Goal: Task Accomplishment & Management: Use online tool/utility

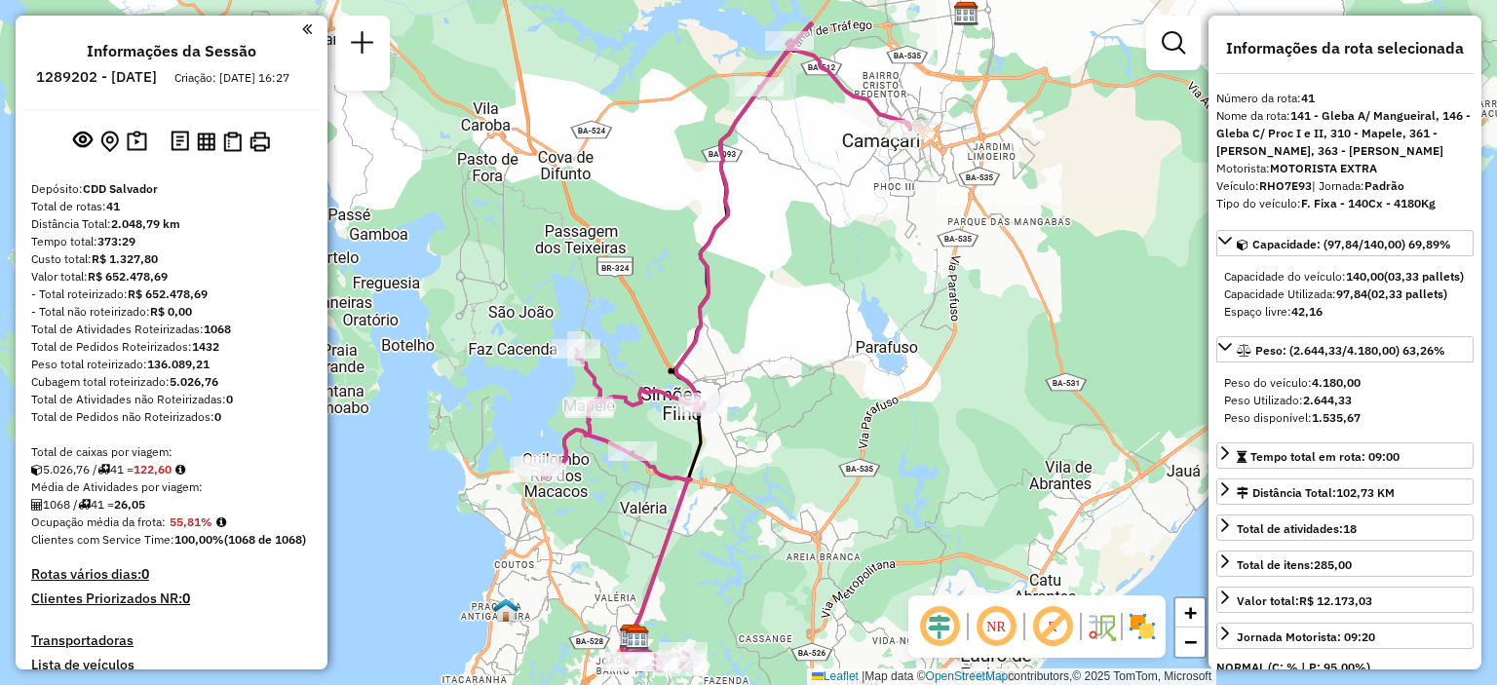
select select "**********"
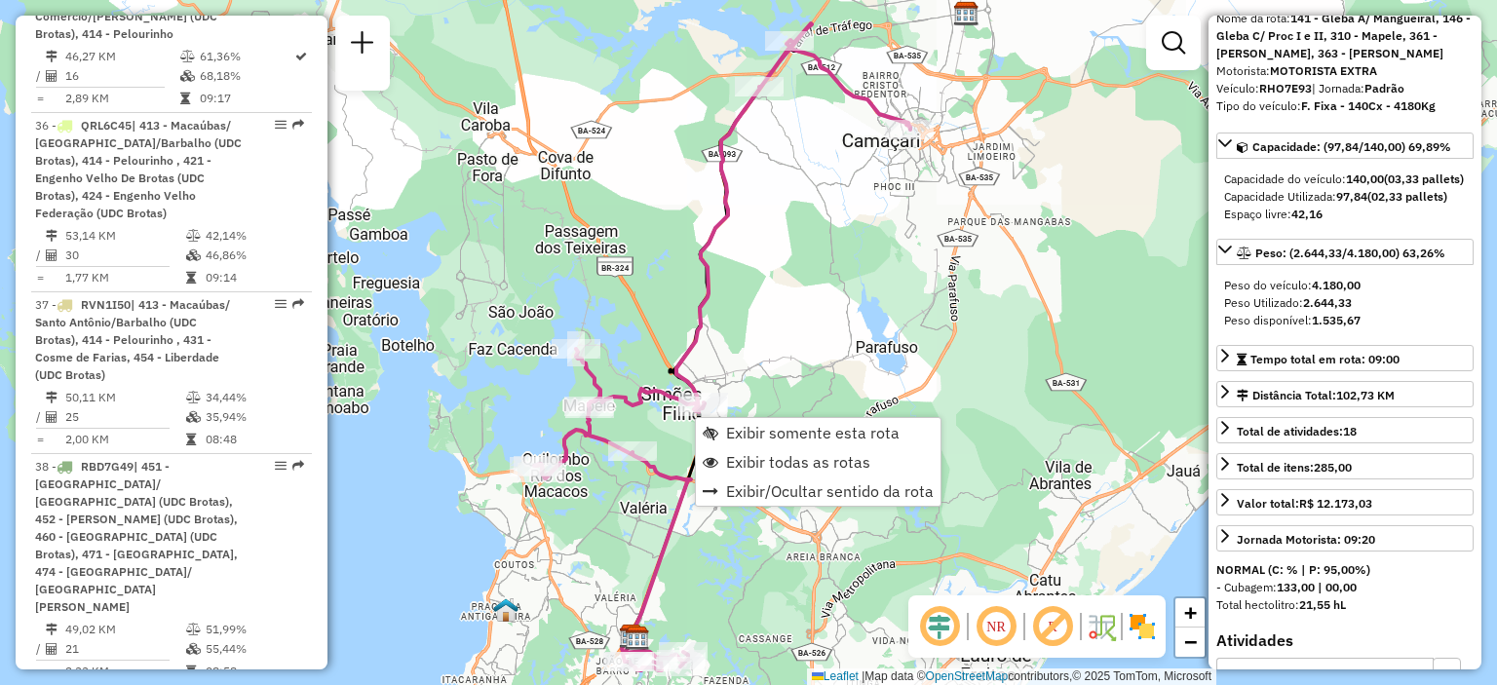
scroll to position [5236, 0]
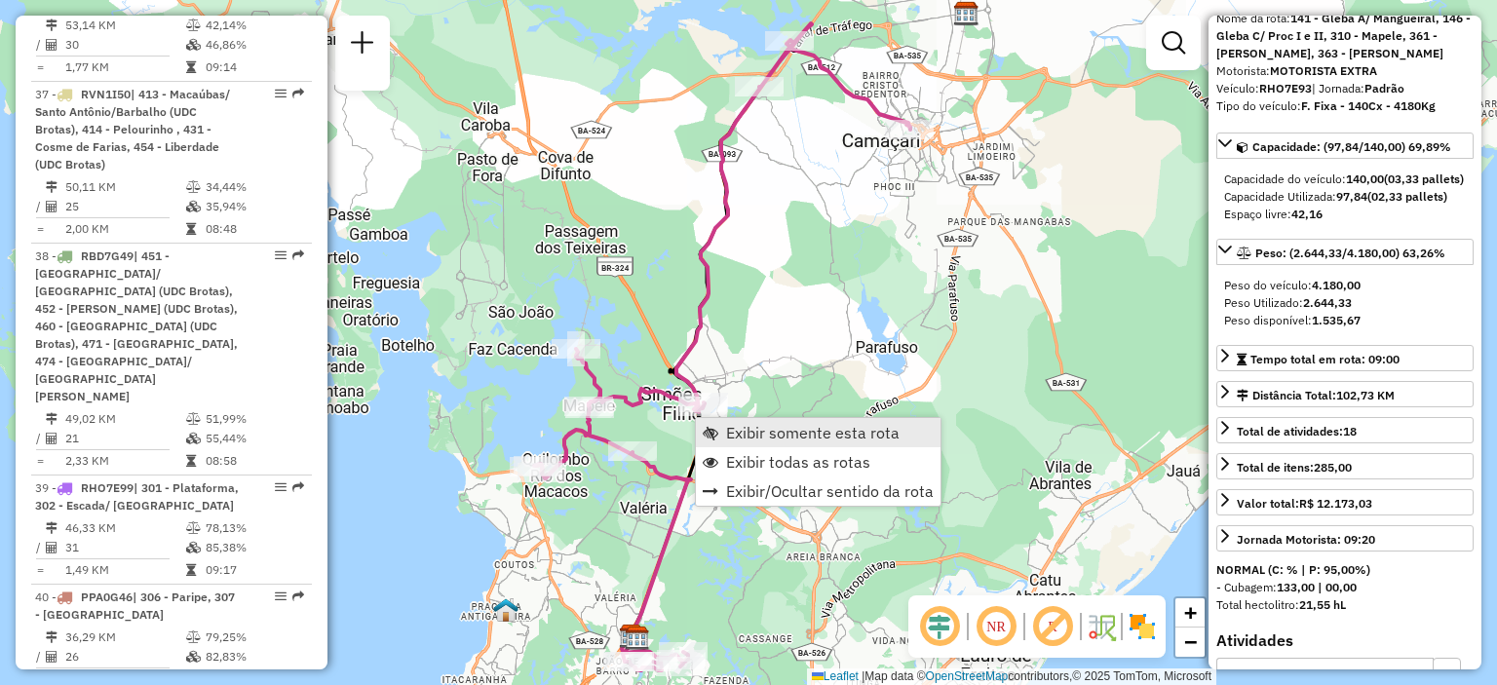
click at [722, 429] on link "Exibir somente esta rota" at bounding box center [818, 432] width 245 height 29
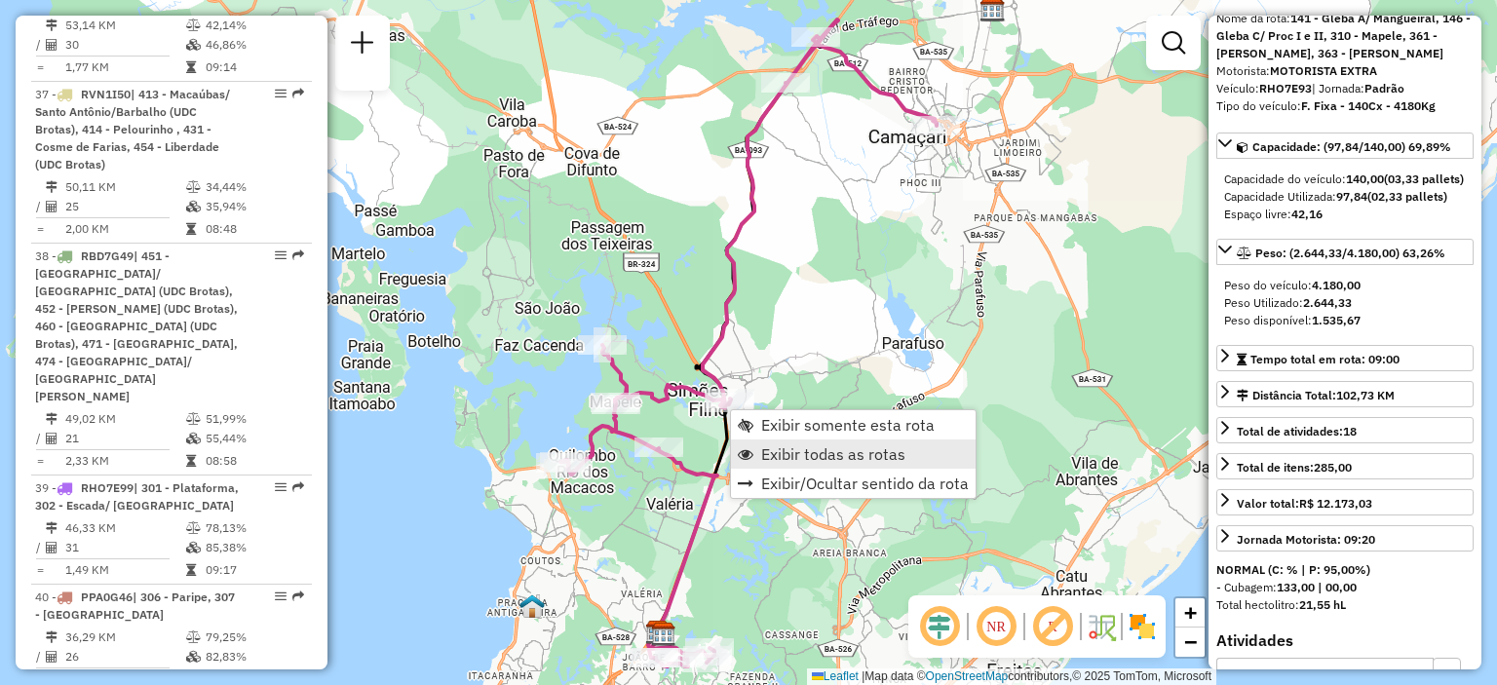
click at [756, 463] on link "Exibir todas as rotas" at bounding box center [853, 454] width 245 height 29
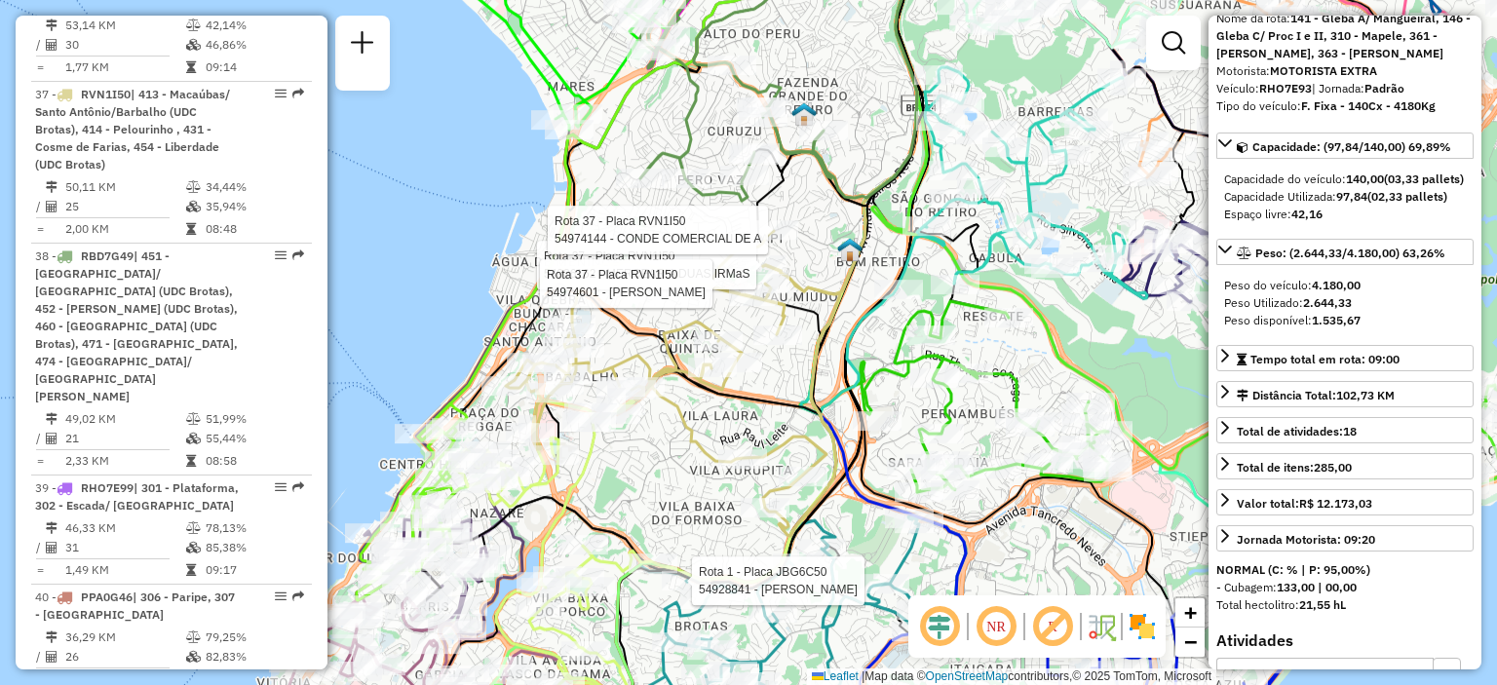
drag, startPoint x: 707, startPoint y: 337, endPoint x: 818, endPoint y: 382, distance: 119.8
click at [818, 382] on icon at bounding box center [673, 383] width 334 height 305
click at [666, 527] on div "Rota 20 - Placa RHO7F01 54959219 - MARCOS PEREIRA DA SILVA Rota 27 - Placa RHQ0…" at bounding box center [748, 342] width 1497 height 685
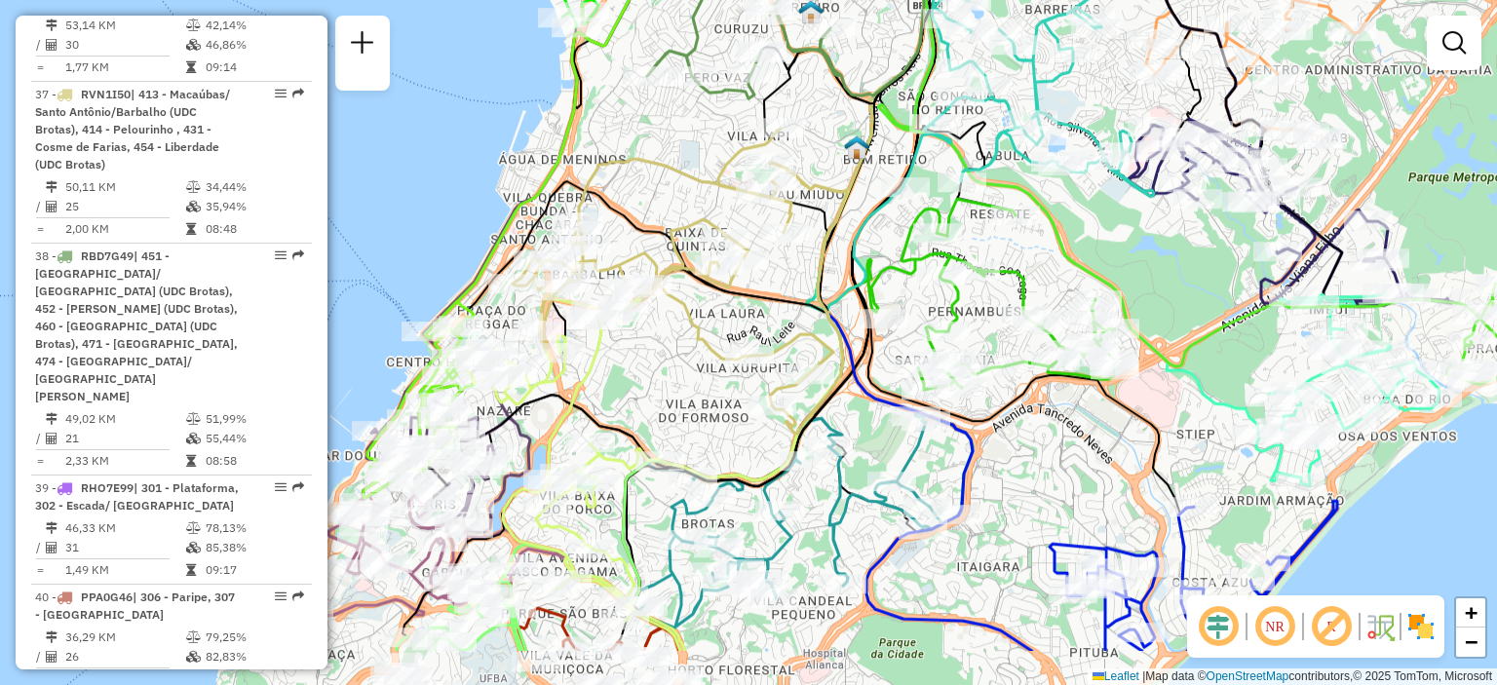
drag, startPoint x: 664, startPoint y: 534, endPoint x: 671, endPoint y: 431, distance: 103.6
click at [671, 431] on div "Janela de atendimento Grade de atendimento Capacidade Transportadoras Veículos …" at bounding box center [748, 342] width 1497 height 685
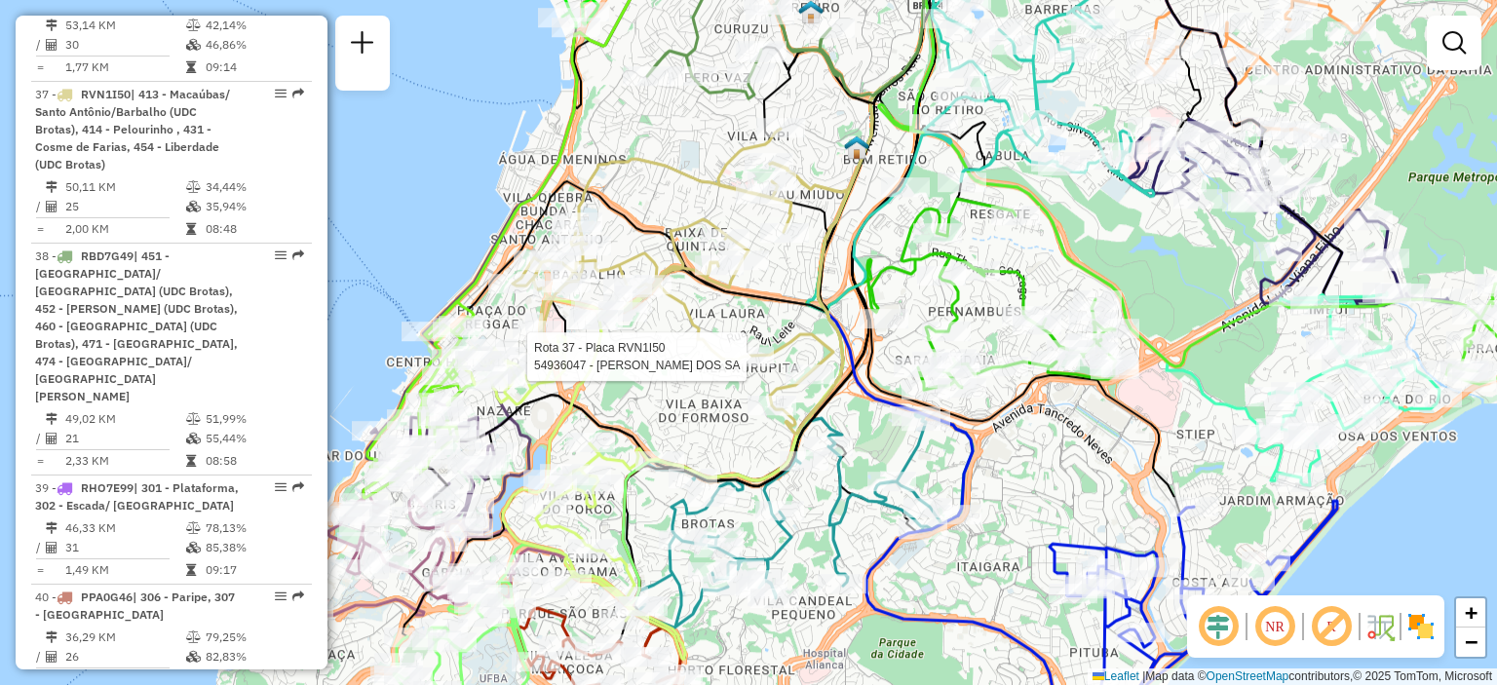
select select "**********"
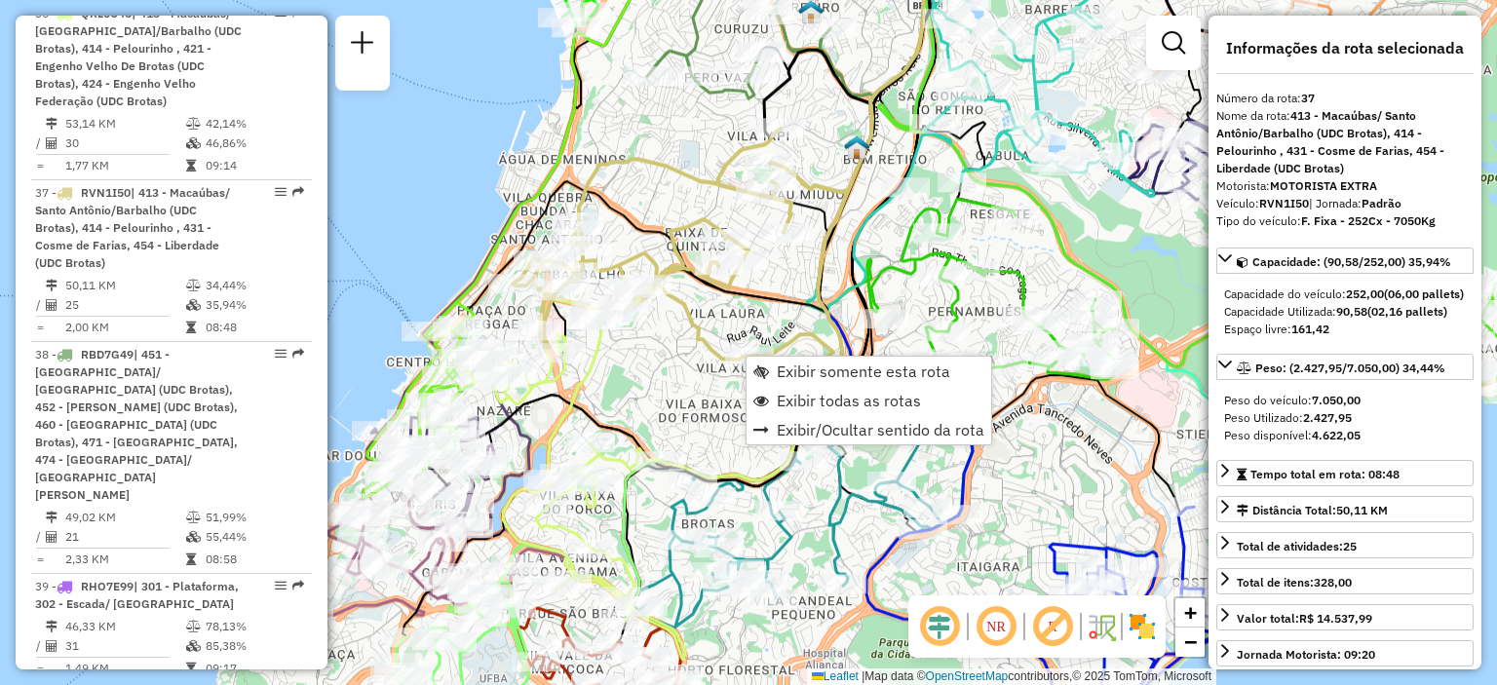
scroll to position [5138, 0]
click at [772, 370] on link "Exibir somente esta rota" at bounding box center [869, 371] width 245 height 29
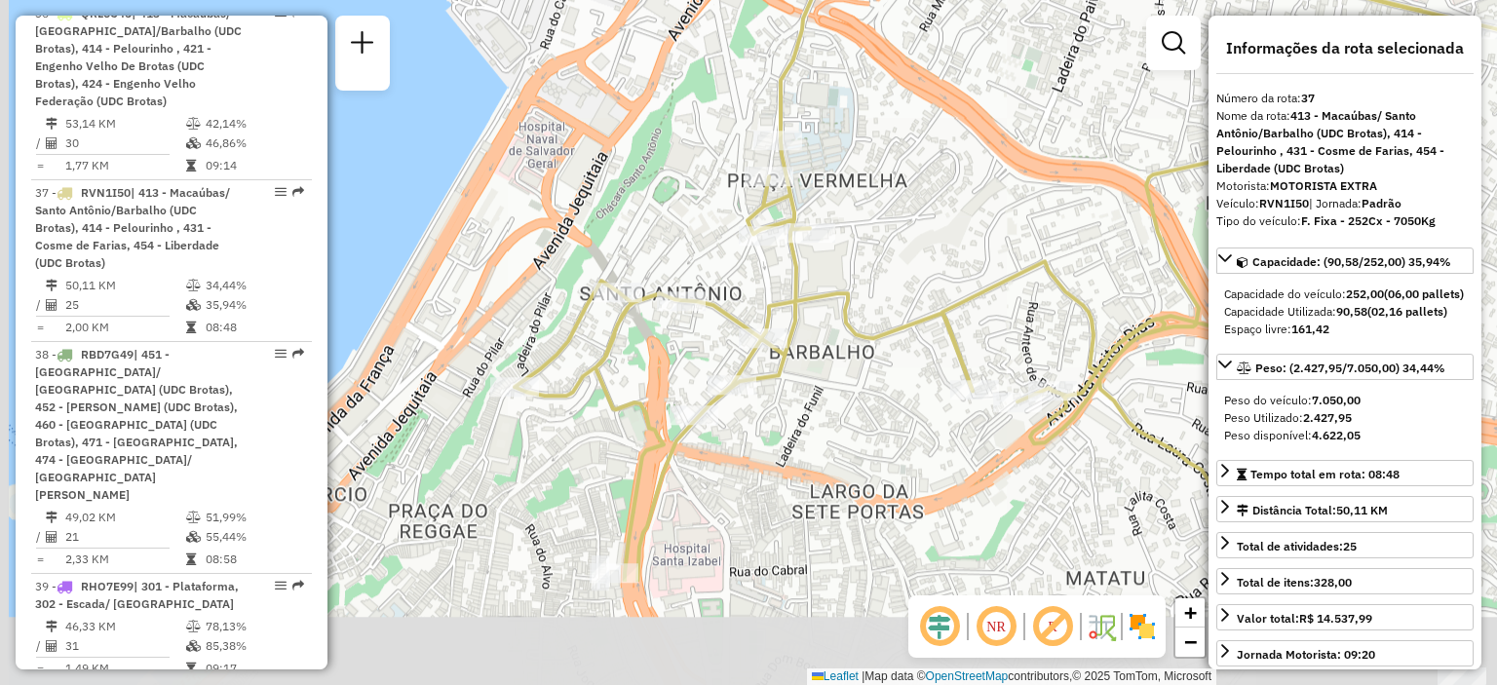
drag, startPoint x: 549, startPoint y: 599, endPoint x: 632, endPoint y: 427, distance: 190.5
click at [632, 427] on div "Janela de atendimento Grade de atendimento Capacidade Transportadoras Veículos …" at bounding box center [748, 342] width 1497 height 685
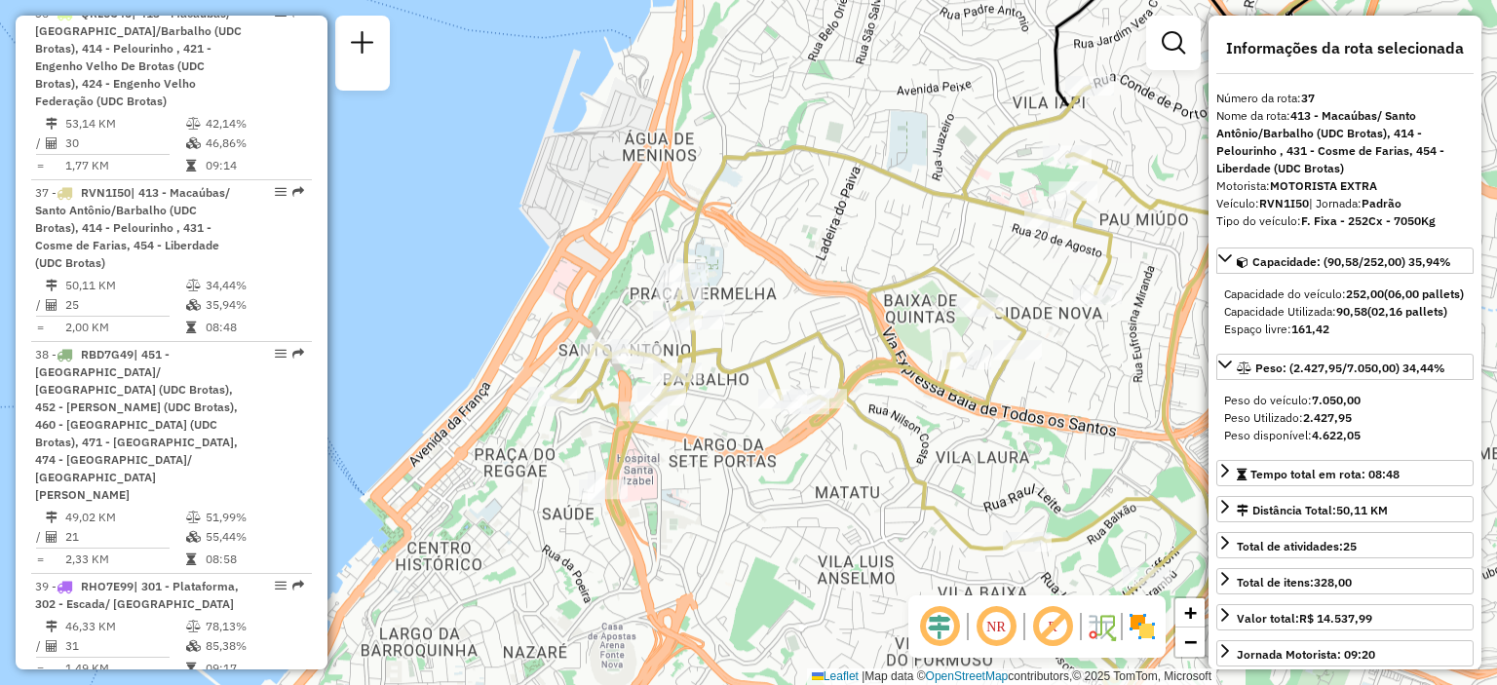
drag, startPoint x: 687, startPoint y: 459, endPoint x: 671, endPoint y: 451, distance: 18.3
click at [671, 451] on div "Janela de atendimento Grade de atendimento Capacidade Transportadoras Veículos …" at bounding box center [748, 342] width 1497 height 685
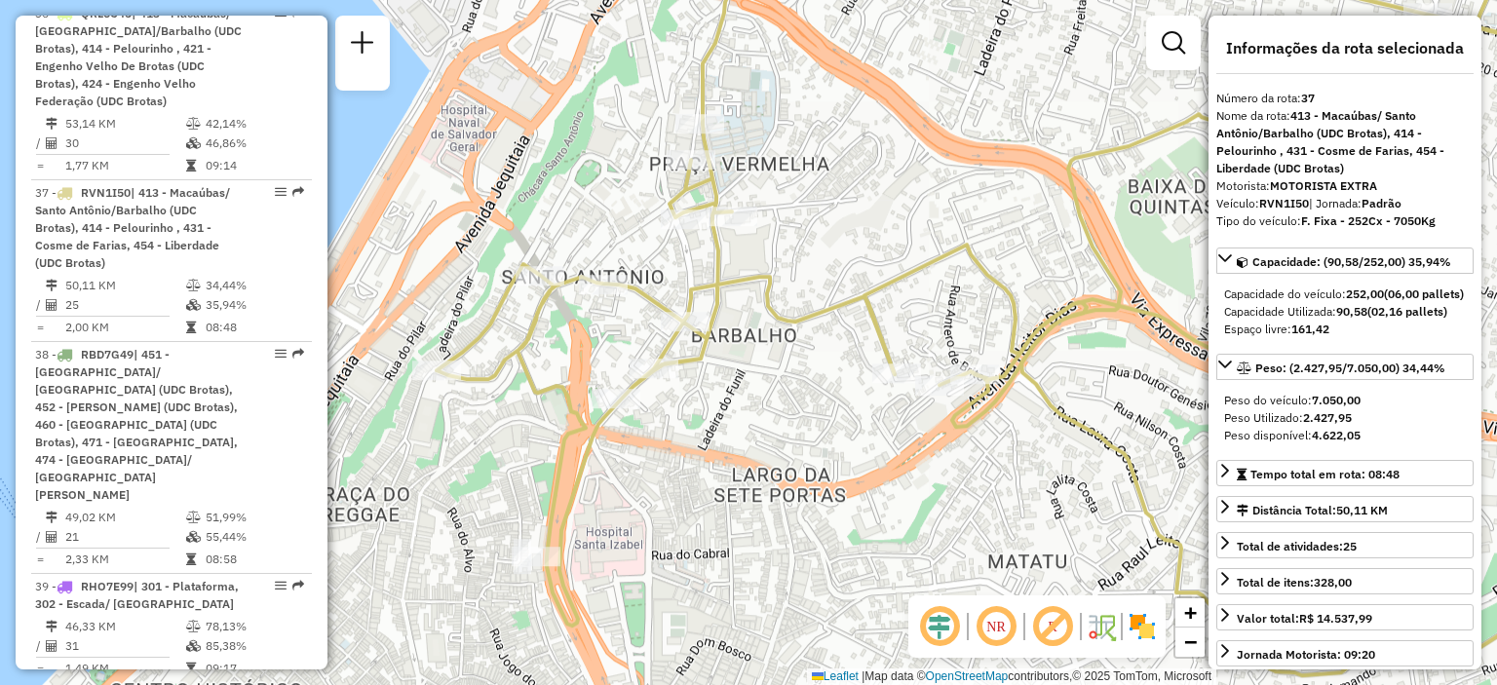
drag, startPoint x: 640, startPoint y: 452, endPoint x: 620, endPoint y: 480, distance: 33.5
click at [620, 480] on div "Janela de atendimento Grade de atendimento Capacidade Transportadoras Veículos …" at bounding box center [748, 342] width 1497 height 685
click at [714, 332] on span "Exibir somente esta rota" at bounding box center [798, 336] width 174 height 16
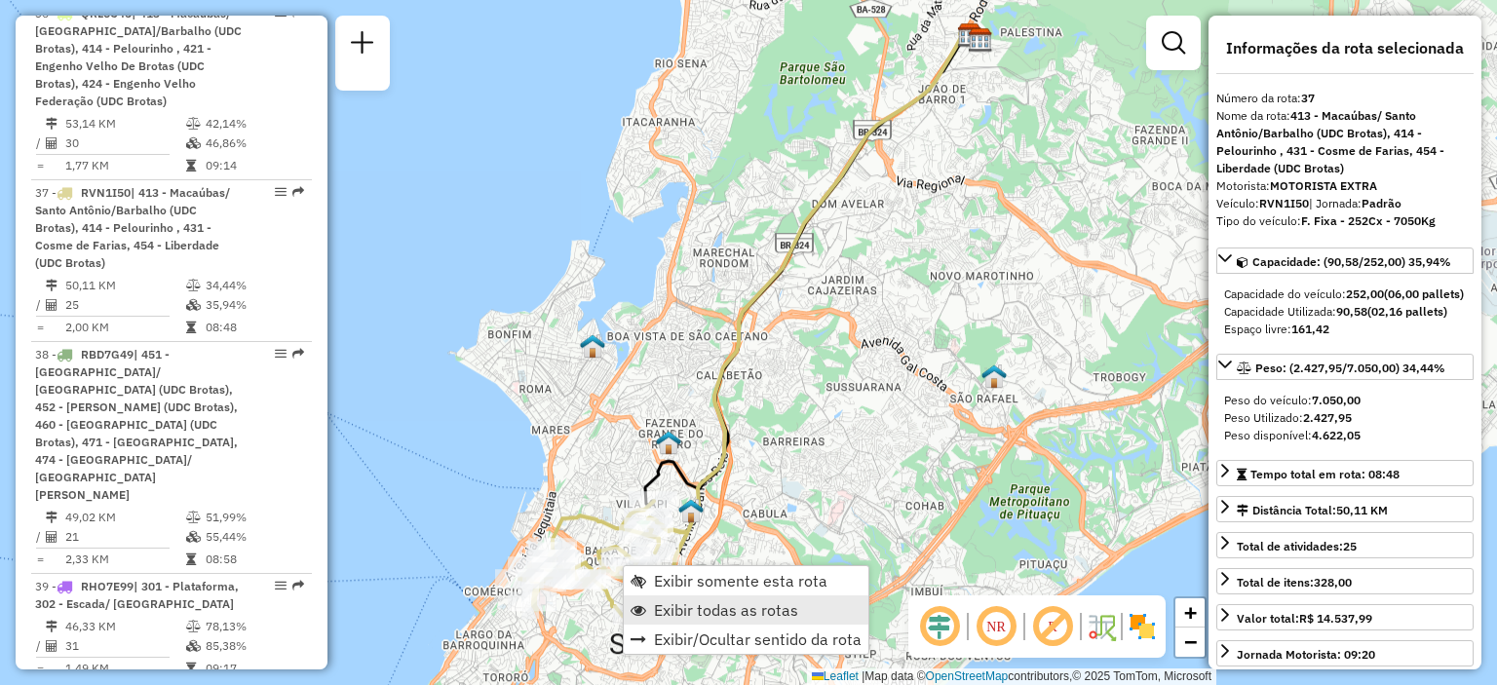
click at [659, 606] on span "Exibir todas as rotas" at bounding box center [726, 610] width 144 height 16
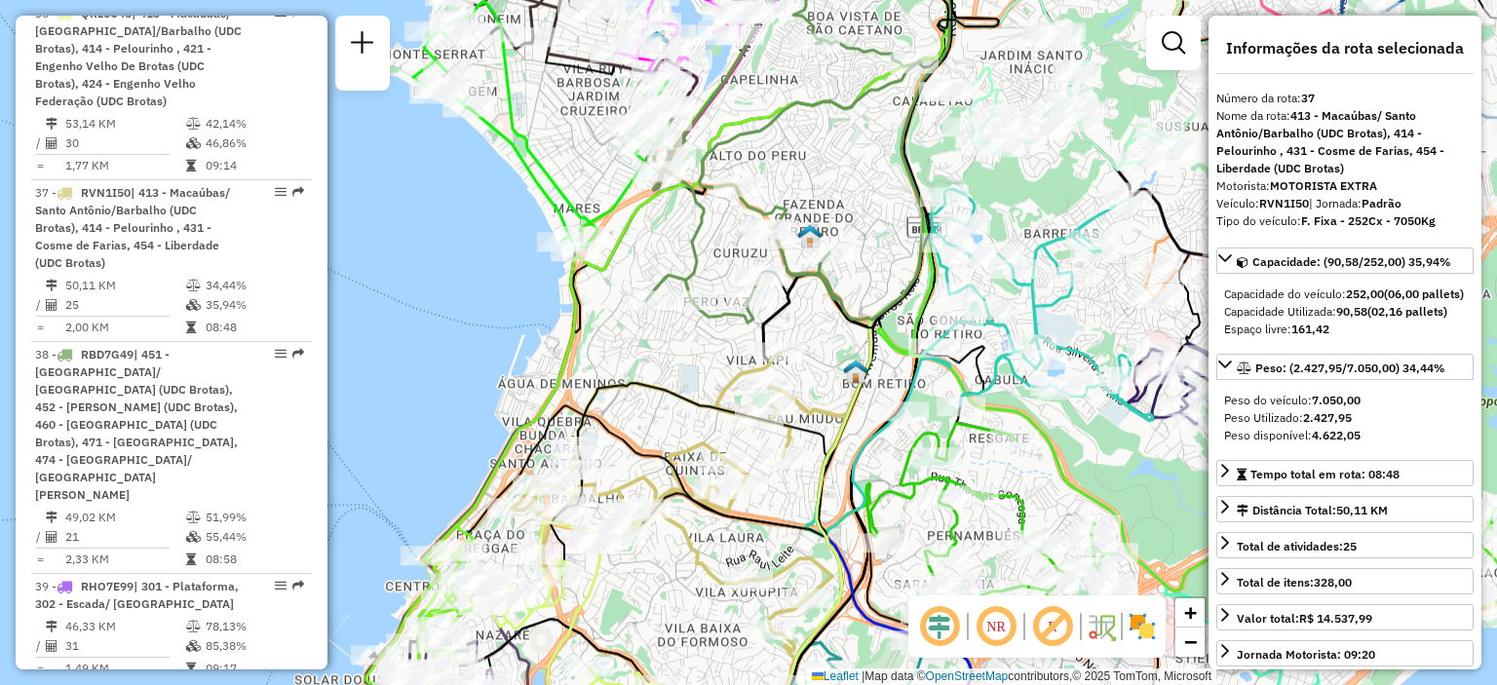
drag, startPoint x: 585, startPoint y: 608, endPoint x: 645, endPoint y: 580, distance: 66.7
click at [645, 580] on div "Janela de atendimento Grade de atendimento Capacidade Transportadoras Veículos …" at bounding box center [748, 342] width 1497 height 685
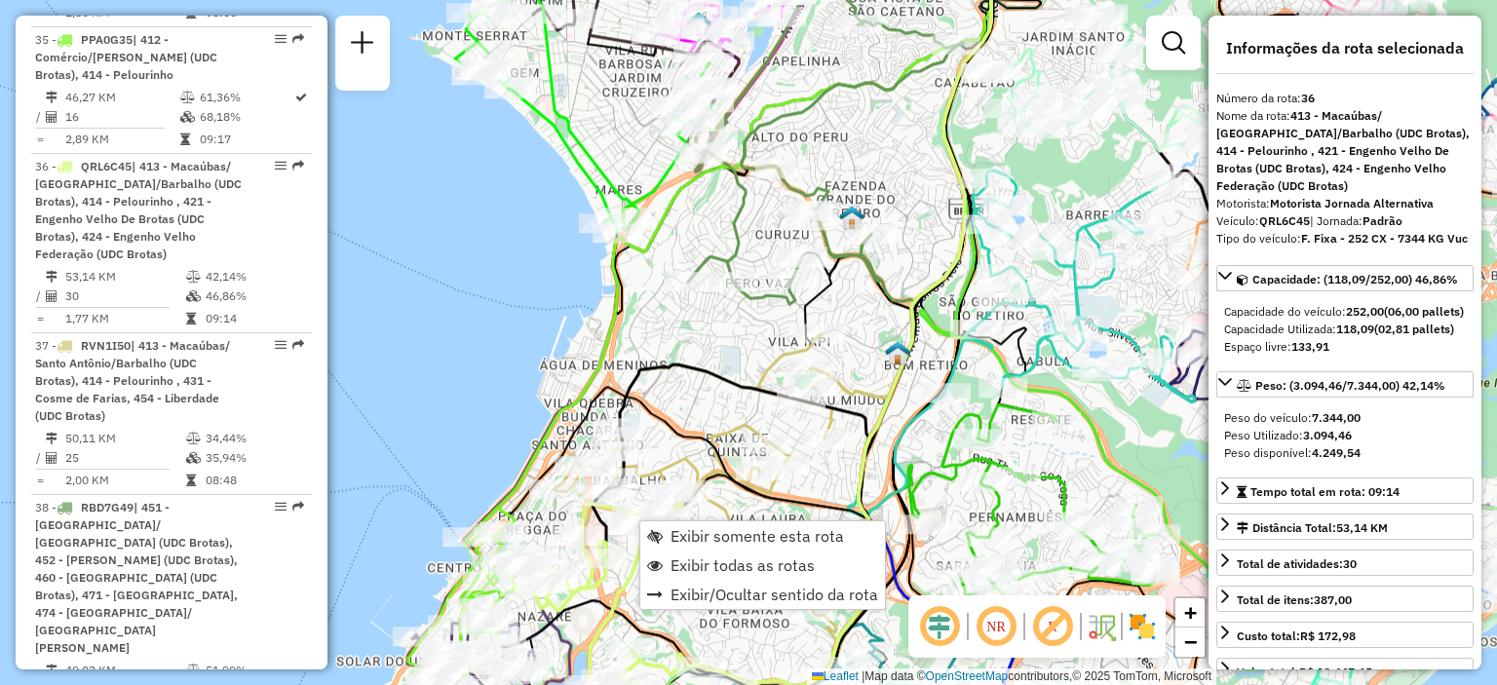
scroll to position [4958, 0]
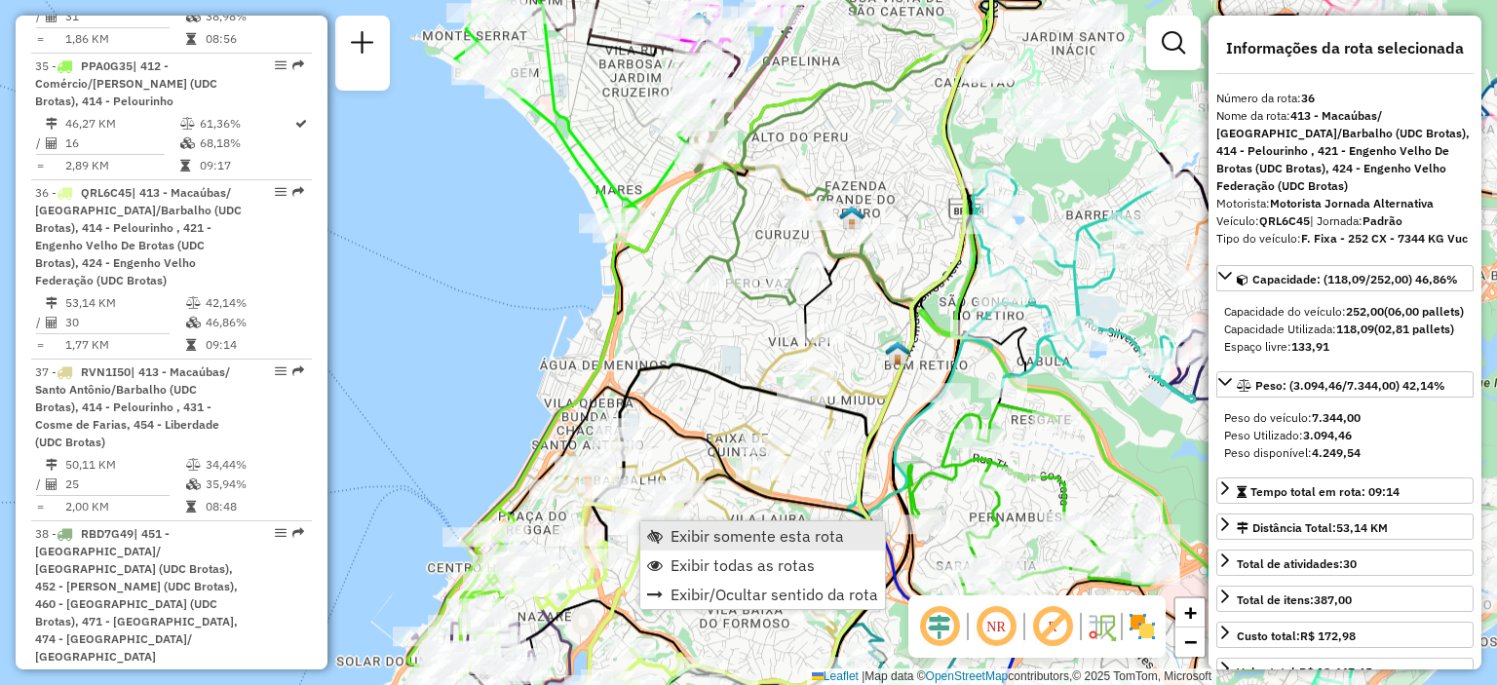
click at [672, 533] on span "Exibir somente esta rota" at bounding box center [758, 536] width 174 height 16
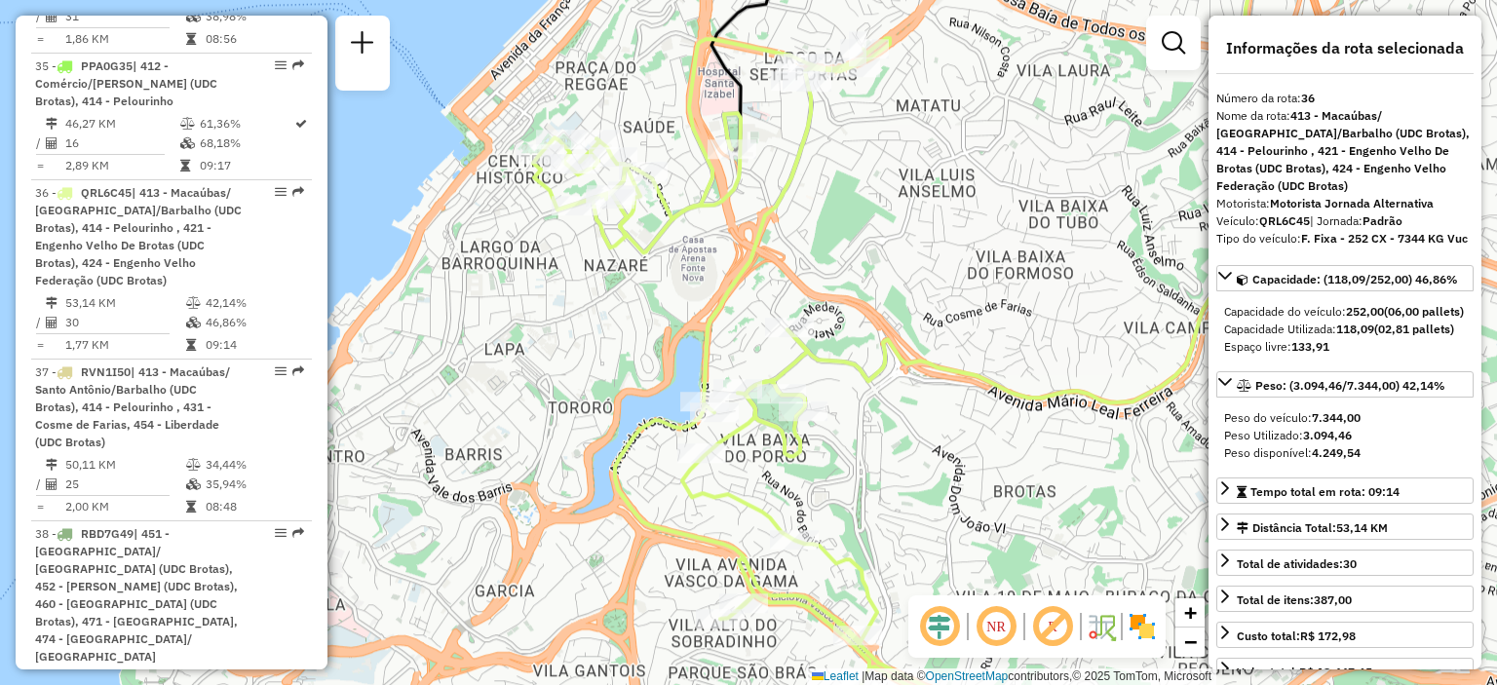
drag, startPoint x: 620, startPoint y: 447, endPoint x: 578, endPoint y: 435, distance: 43.8
click at [578, 435] on div "Janela de atendimento Grade de atendimento Capacidade Transportadoras Veículos …" at bounding box center [748, 342] width 1497 height 685
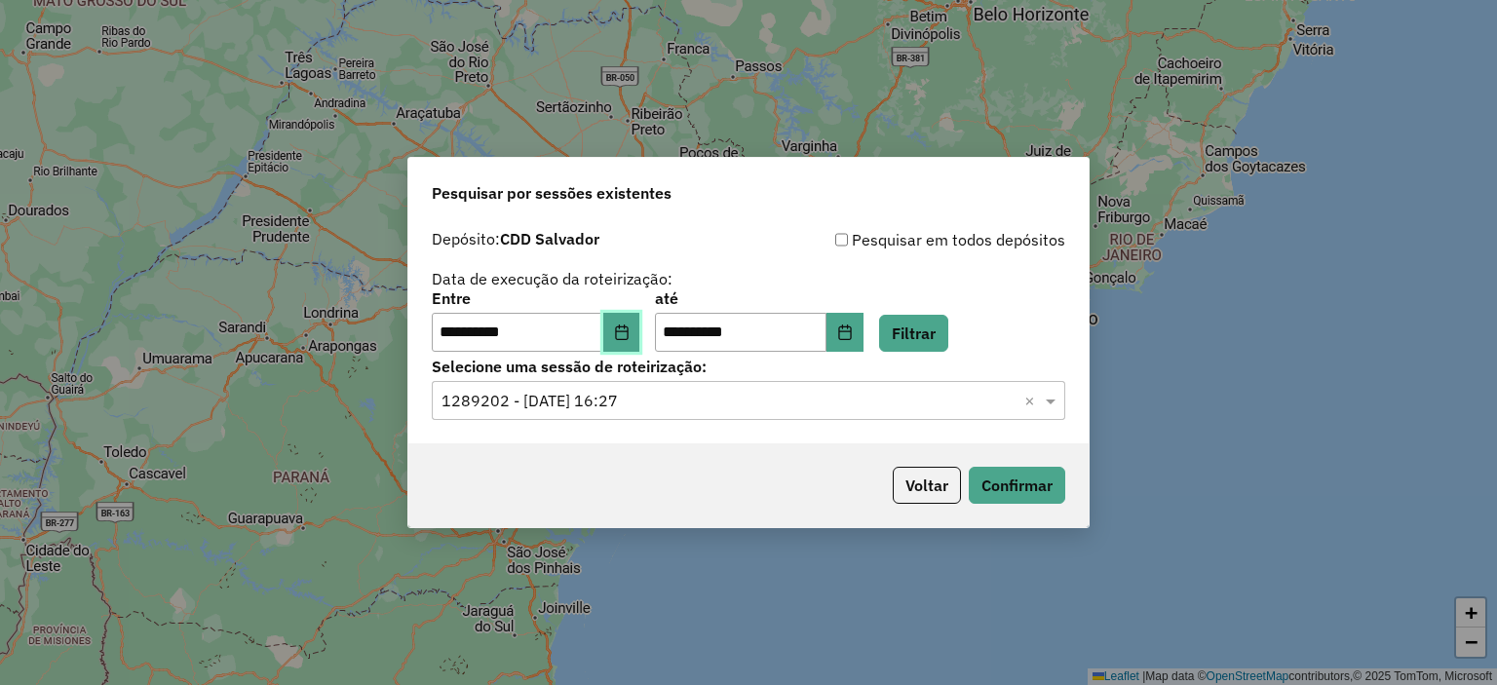
click at [630, 330] on icon "Choose Date" at bounding box center [622, 333] width 16 height 16
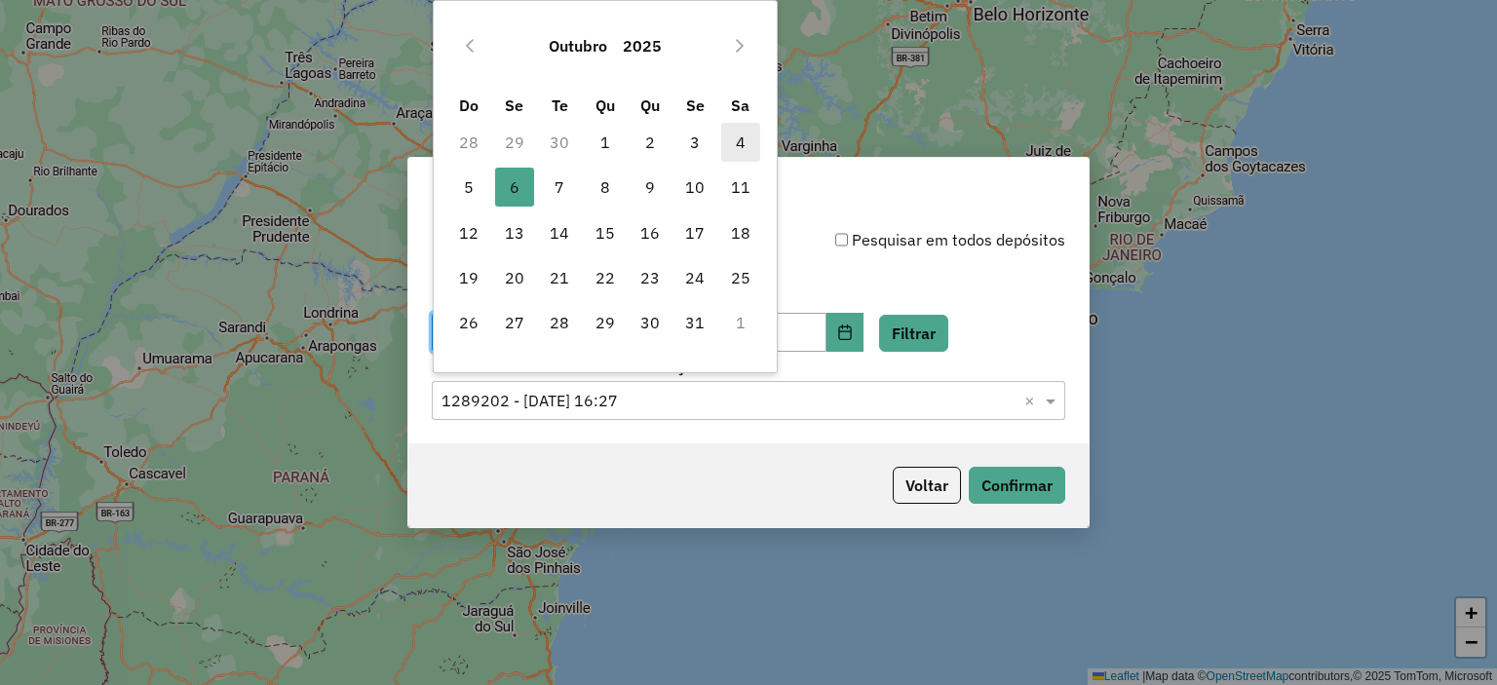
click at [737, 143] on span "4" at bounding box center [740, 142] width 39 height 39
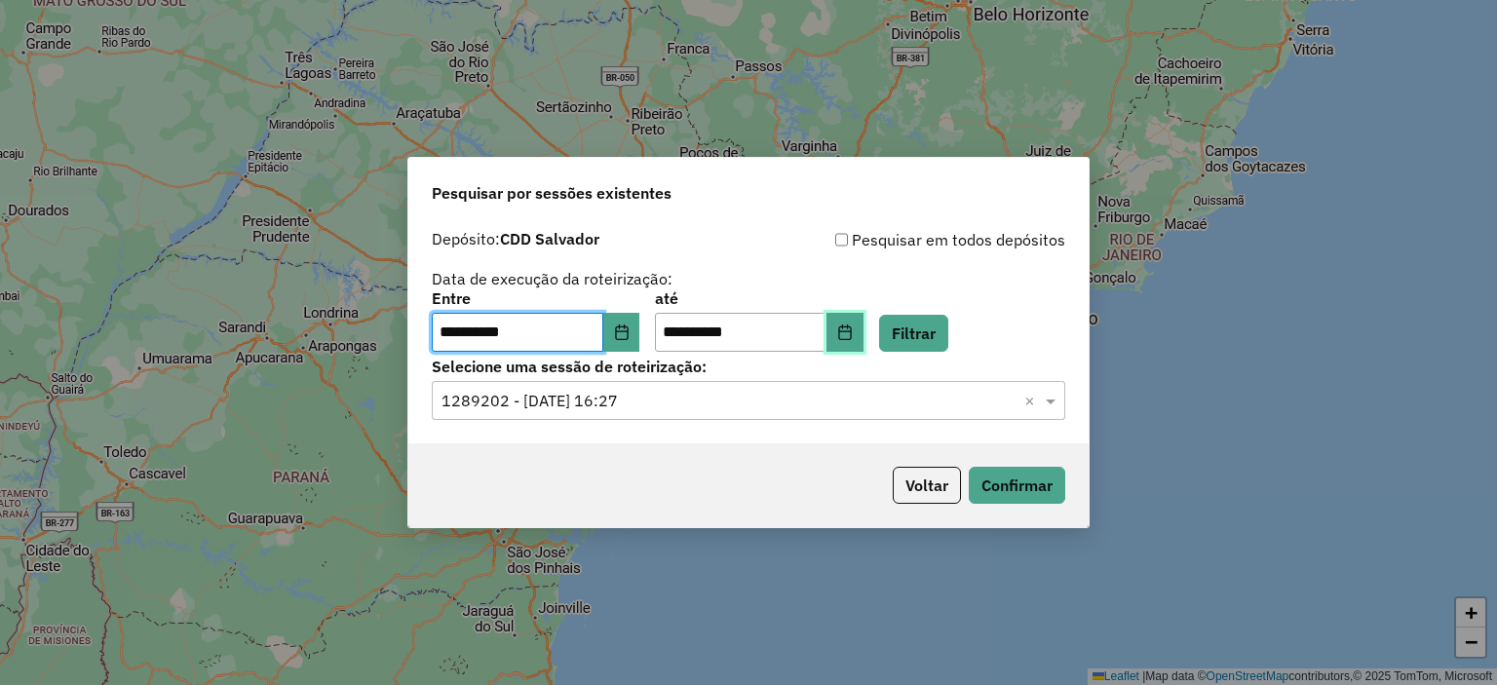
click at [864, 339] on button "Choose Date" at bounding box center [845, 332] width 37 height 39
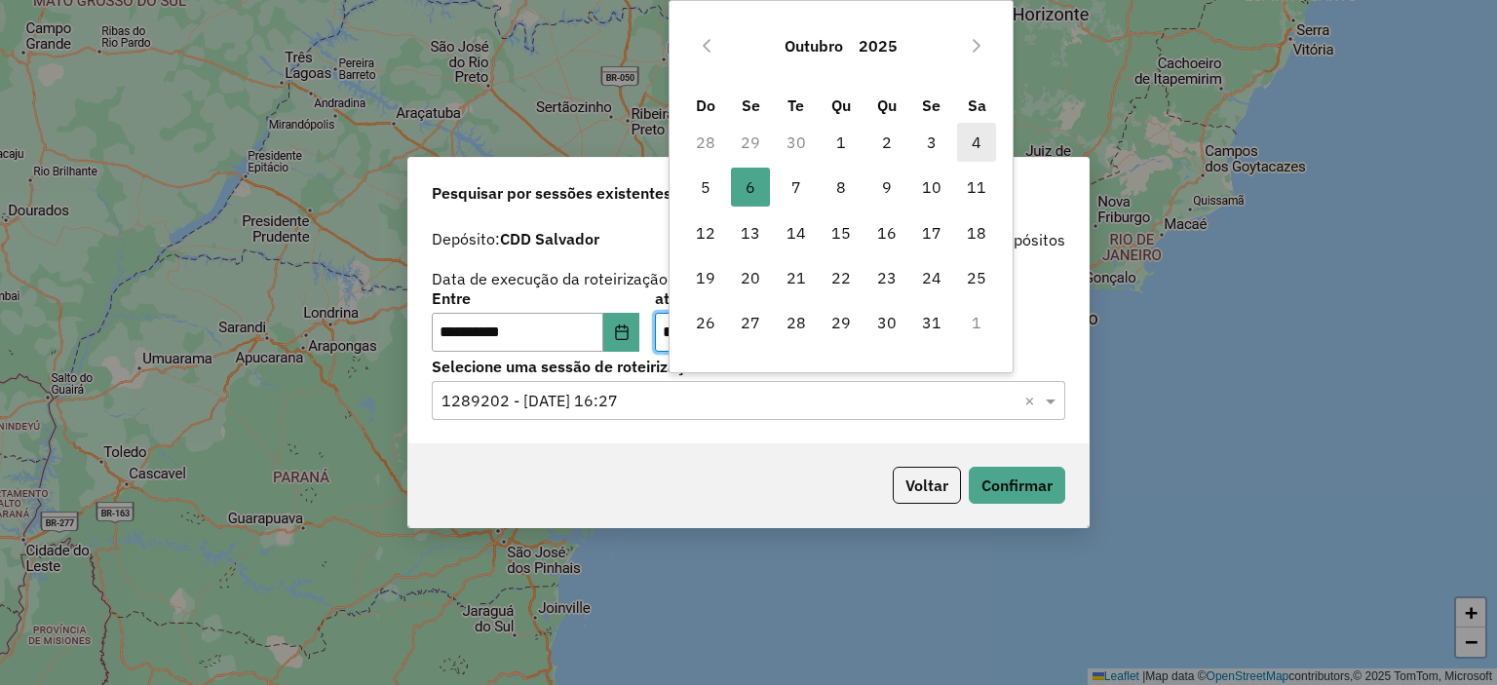
click at [979, 138] on span "4" at bounding box center [976, 142] width 39 height 39
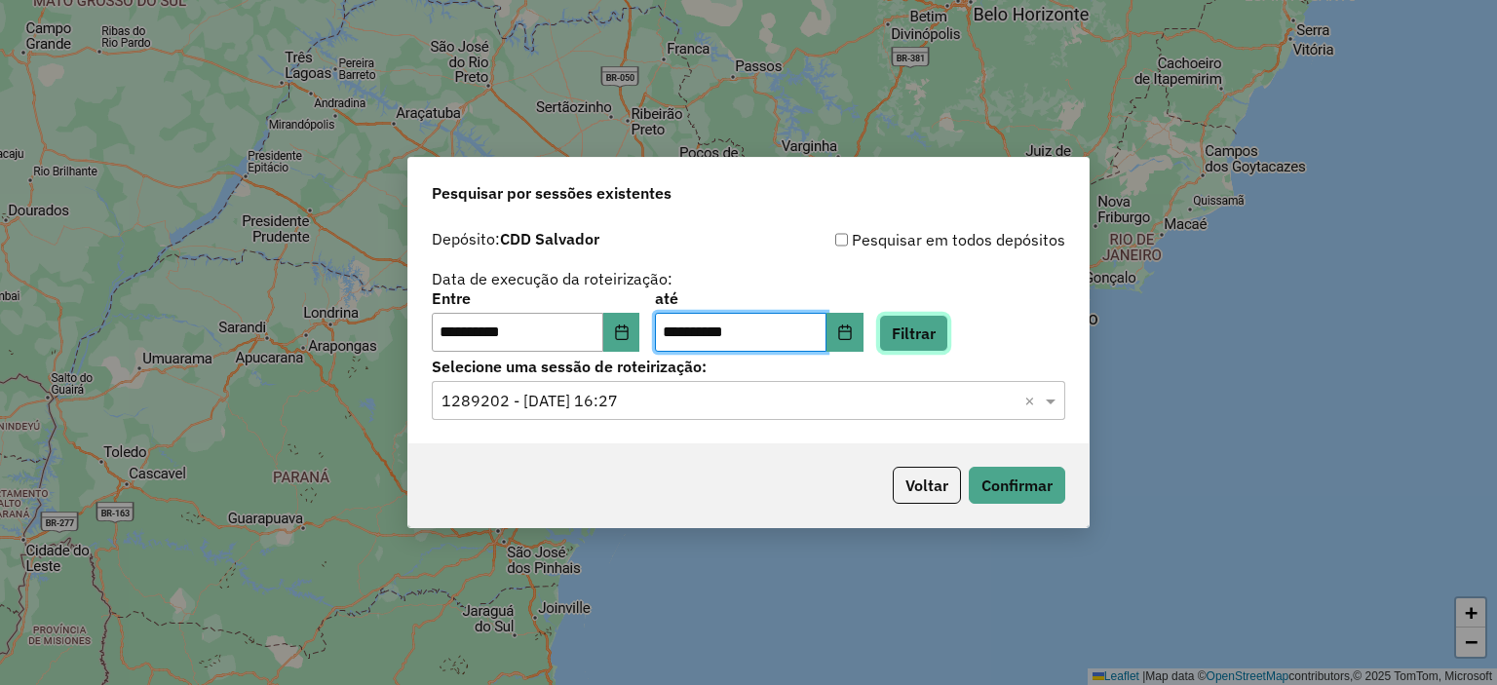
click at [942, 342] on button "Filtrar" at bounding box center [913, 333] width 69 height 37
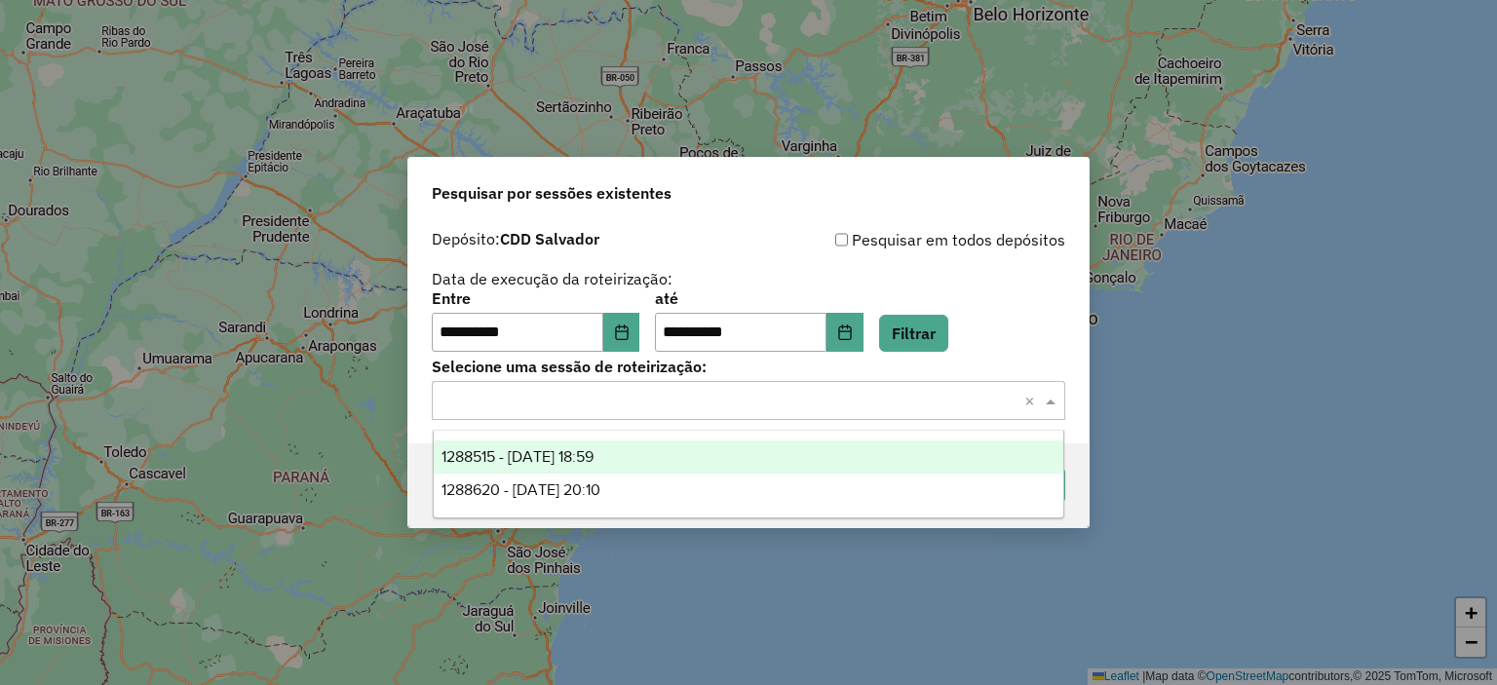
click at [755, 397] on input "text" at bounding box center [729, 401] width 575 height 23
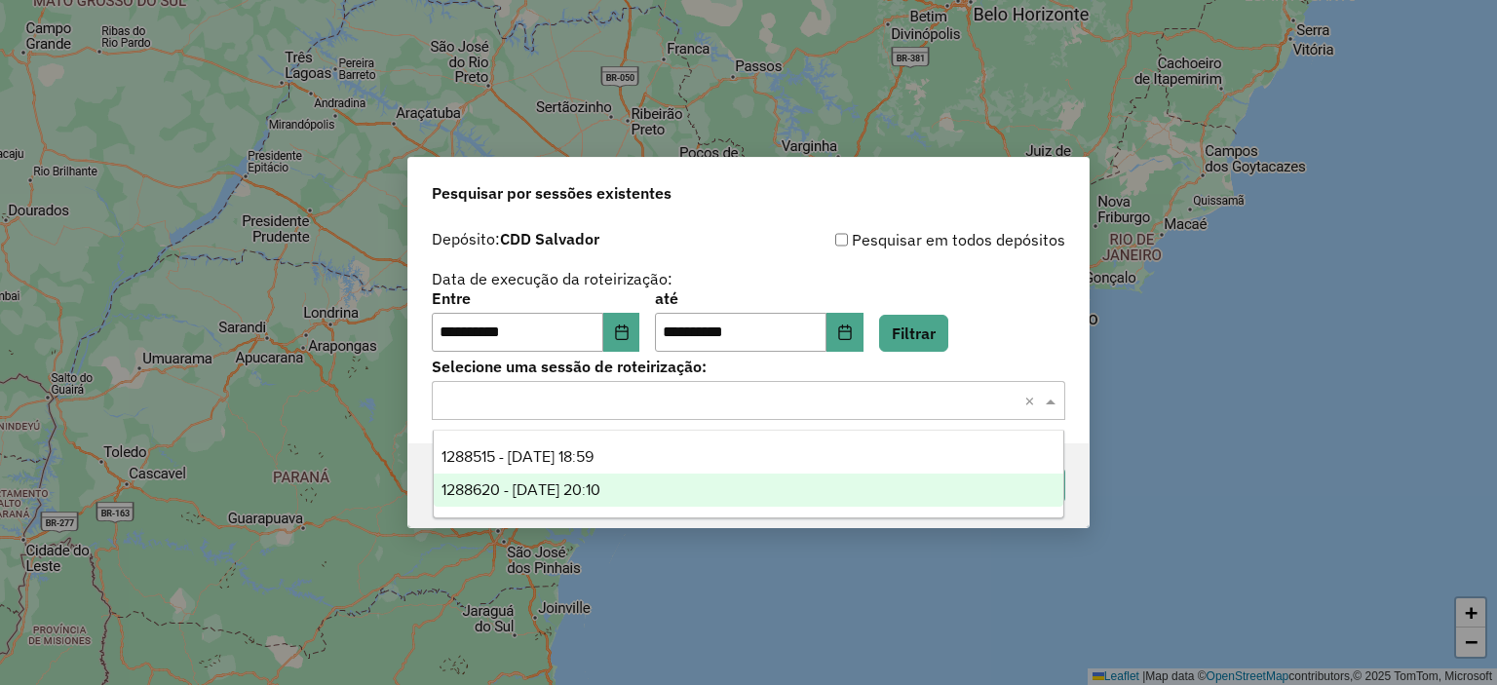
click at [586, 487] on span "1288620 - [DATE] 20:10" at bounding box center [521, 490] width 159 height 17
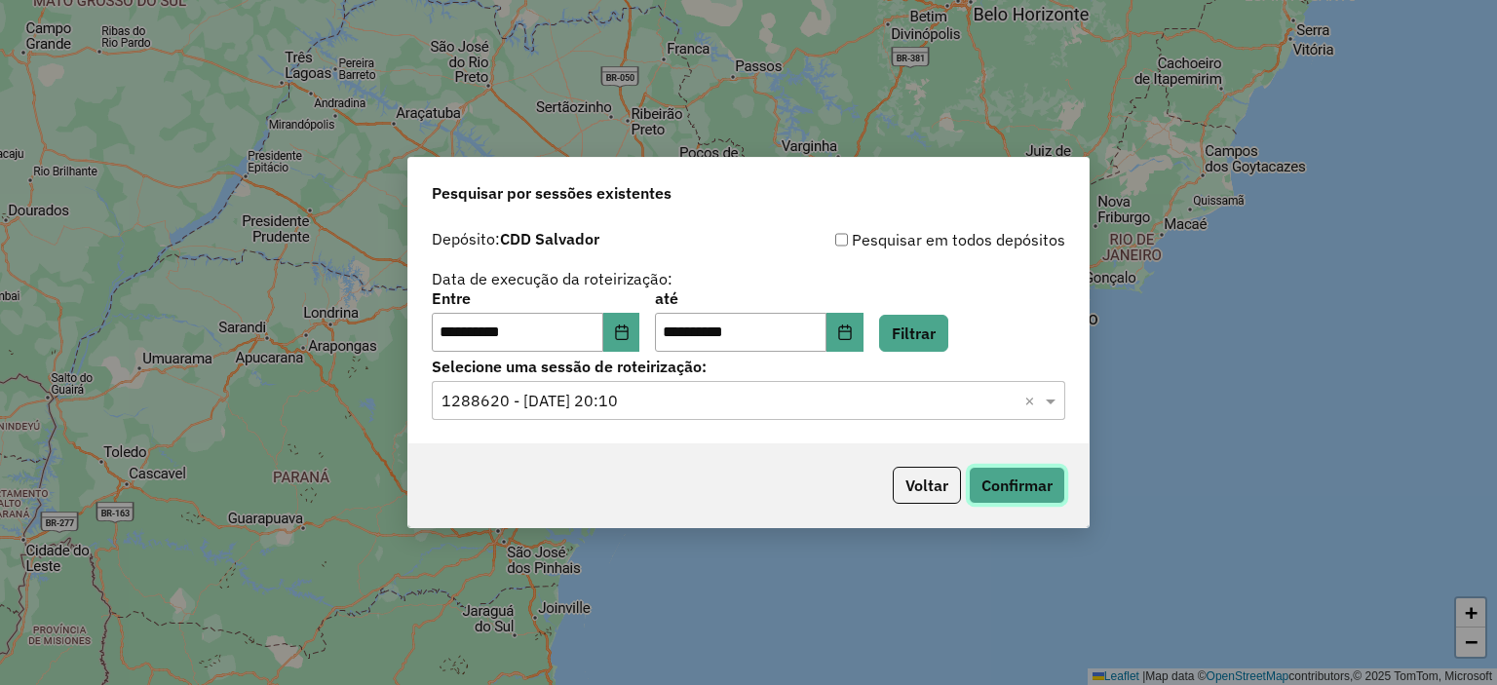
click at [988, 475] on button "Confirmar" at bounding box center [1017, 485] width 97 height 37
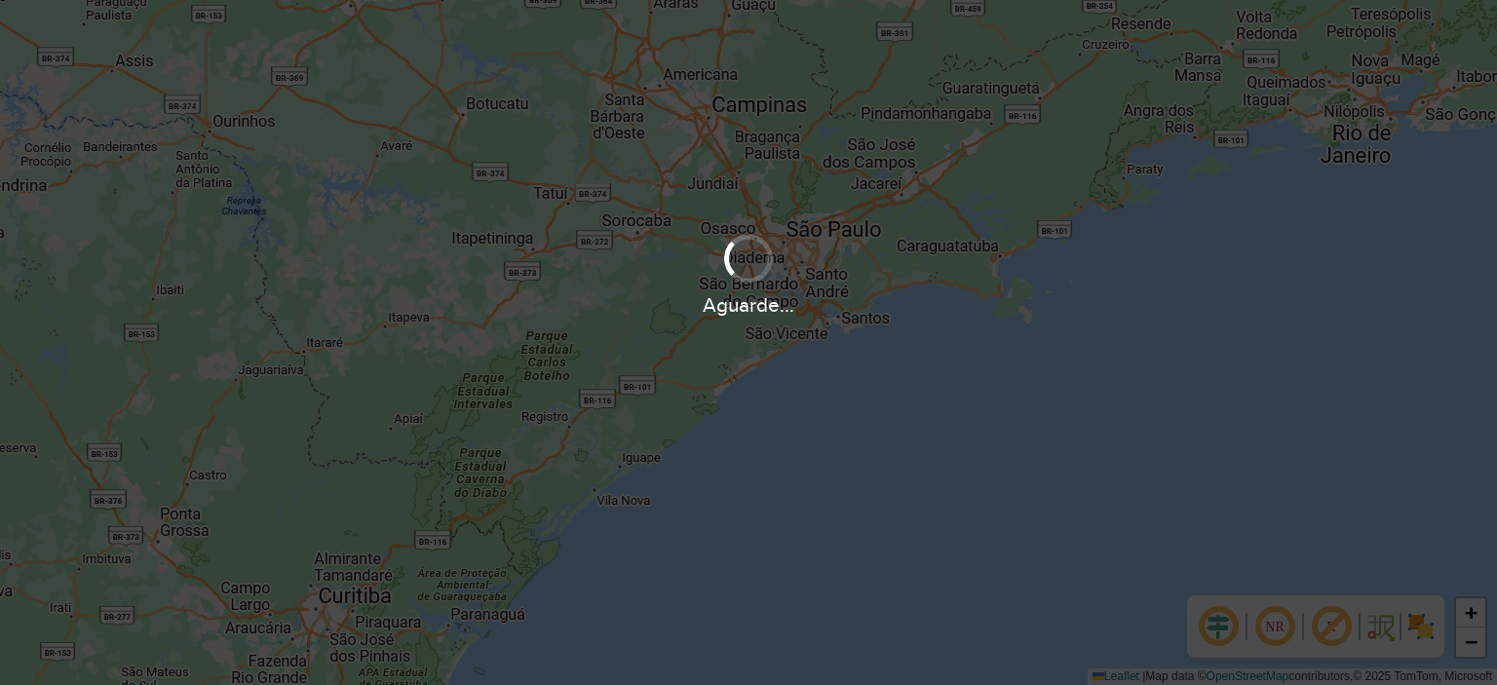
drag, startPoint x: 453, startPoint y: 492, endPoint x: 516, endPoint y: 438, distance: 82.9
click at [516, 438] on div "Aguarde..." at bounding box center [748, 342] width 1497 height 685
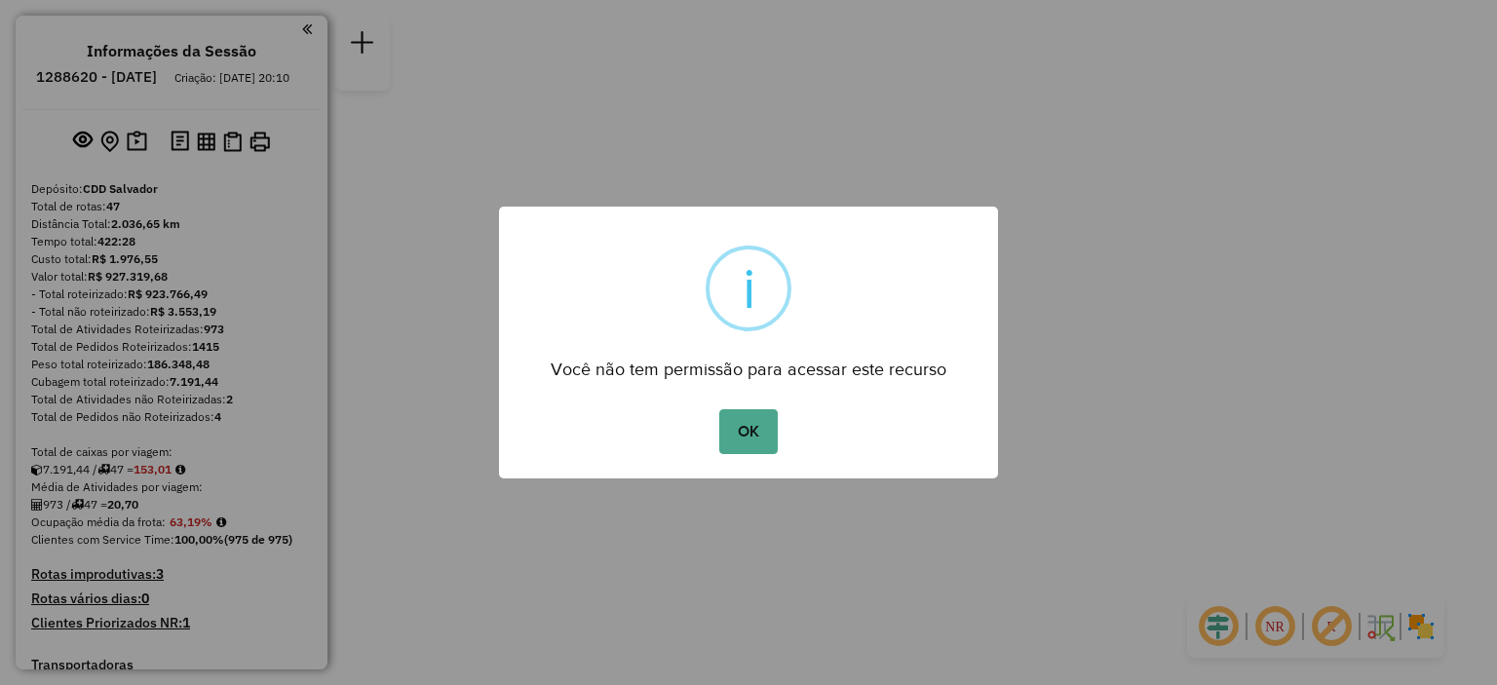
click at [744, 0] on body "Aguarde... Pop-up bloqueado! Seu navegador bloqueou automáticamente a abertura …" at bounding box center [748, 0] width 1497 height 0
click at [740, 419] on button "OK" at bounding box center [748, 431] width 58 height 45
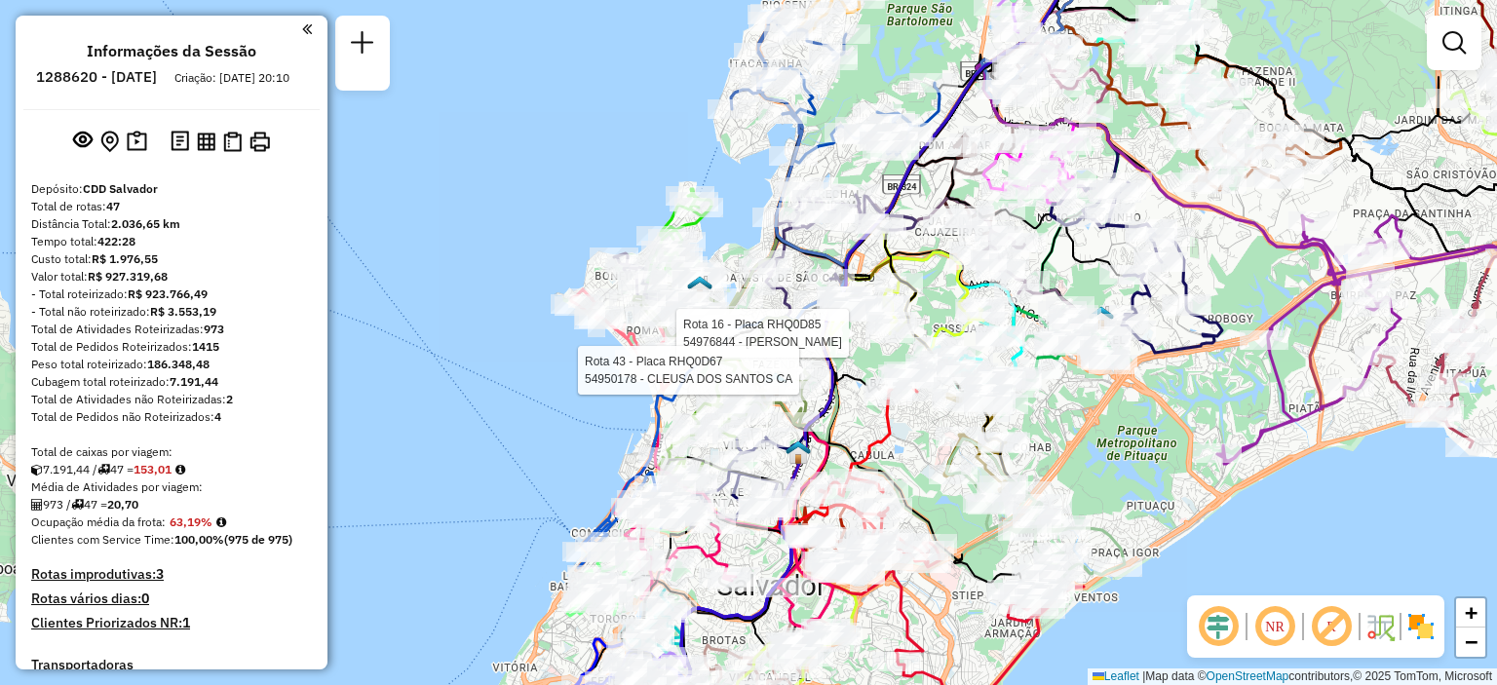
click at [538, 483] on div "Rota 16 - Placa RHQ0D85 54976844 - SHEILA OLIVEIRA SANT Rota 43 - Placa RHQ0D67…" at bounding box center [748, 342] width 1497 height 685
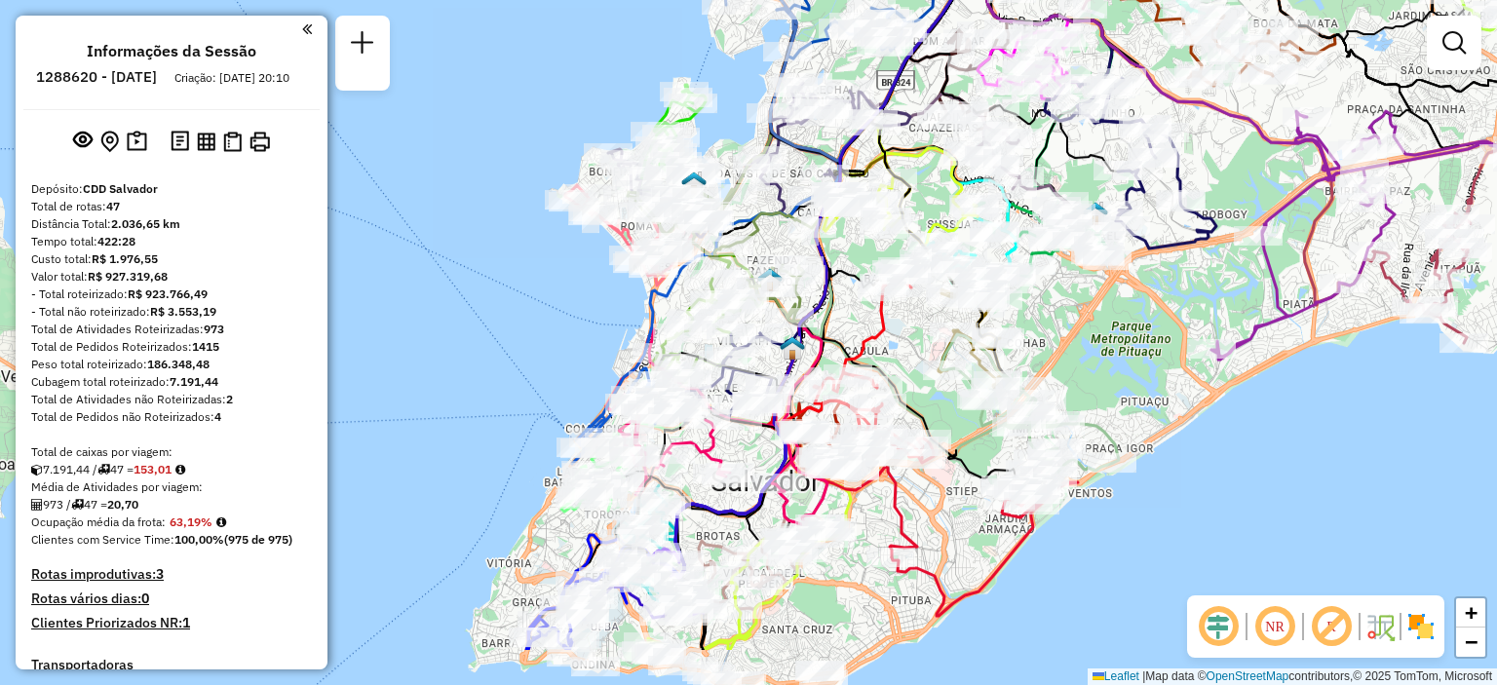
drag, startPoint x: 533, startPoint y: 447, endPoint x: 526, endPoint y: 330, distance: 118.2
click at [526, 330] on div "Janela de atendimento Grade de atendimento Capacidade Transportadoras Veículos …" at bounding box center [748, 342] width 1497 height 685
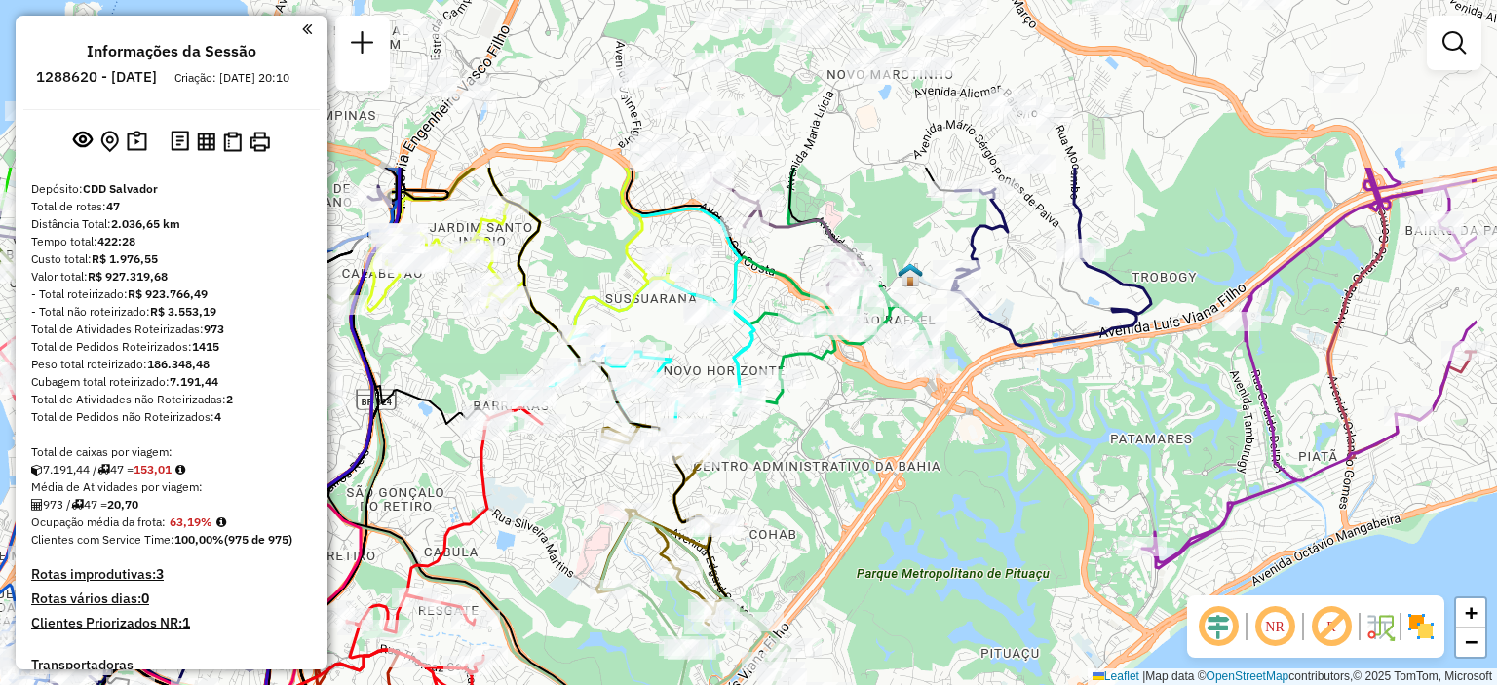
drag, startPoint x: 933, startPoint y: 295, endPoint x: 799, endPoint y: 526, distance: 266.9
click at [799, 526] on div "Janela de atendimento Grade de atendimento Capacidade Transportadoras Veículos …" at bounding box center [748, 342] width 1497 height 685
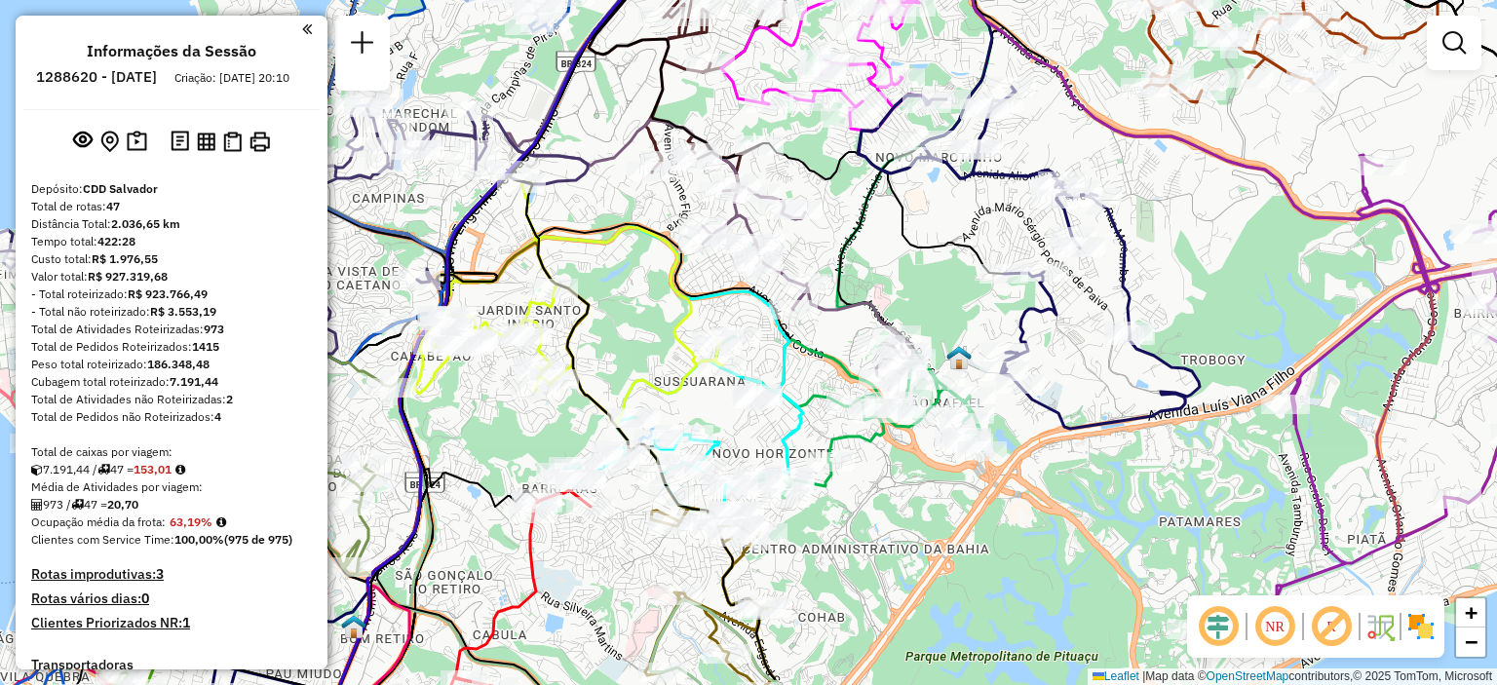
drag, startPoint x: 694, startPoint y: 353, endPoint x: 724, endPoint y: 419, distance: 72.9
click at [724, 419] on div "Janela de atendimento Grade de atendimento Capacidade Transportadoras Veículos …" at bounding box center [748, 342] width 1497 height 685
select select "**********"
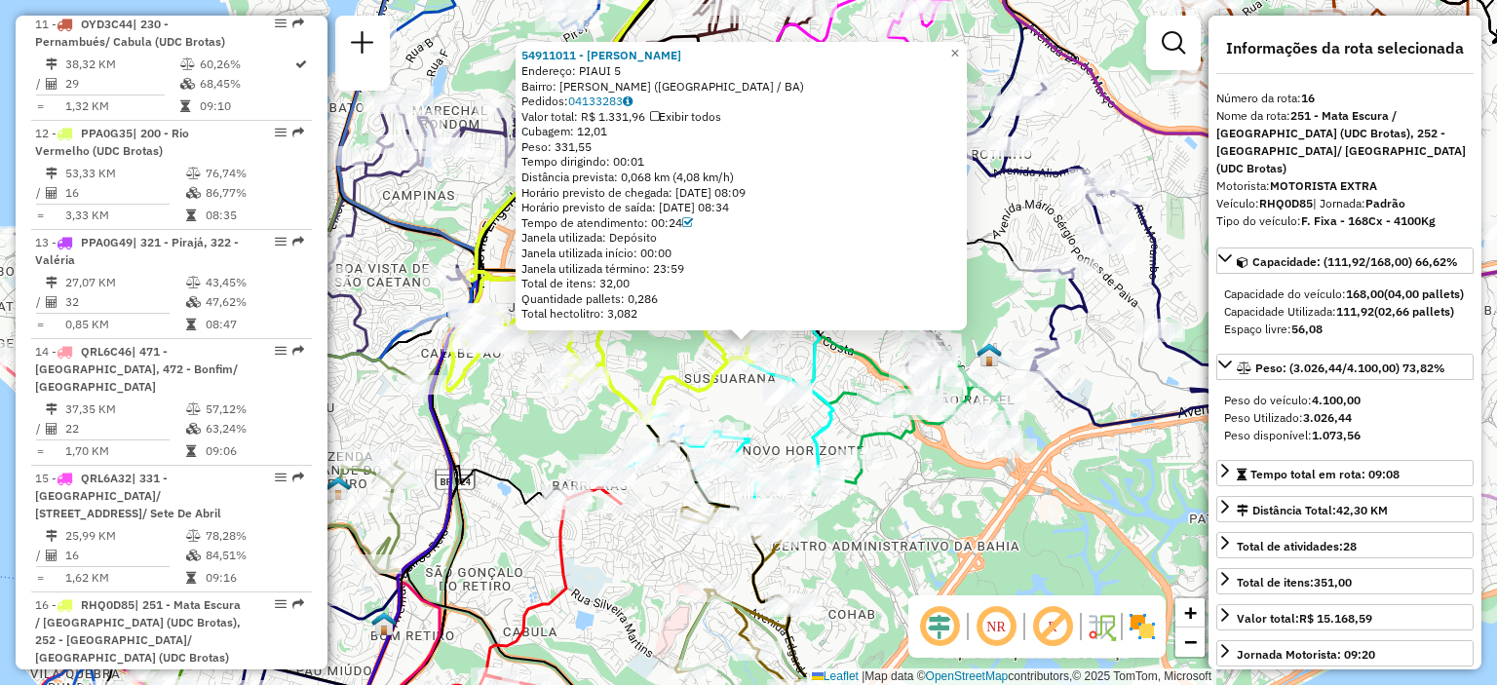
scroll to position [2522, 0]
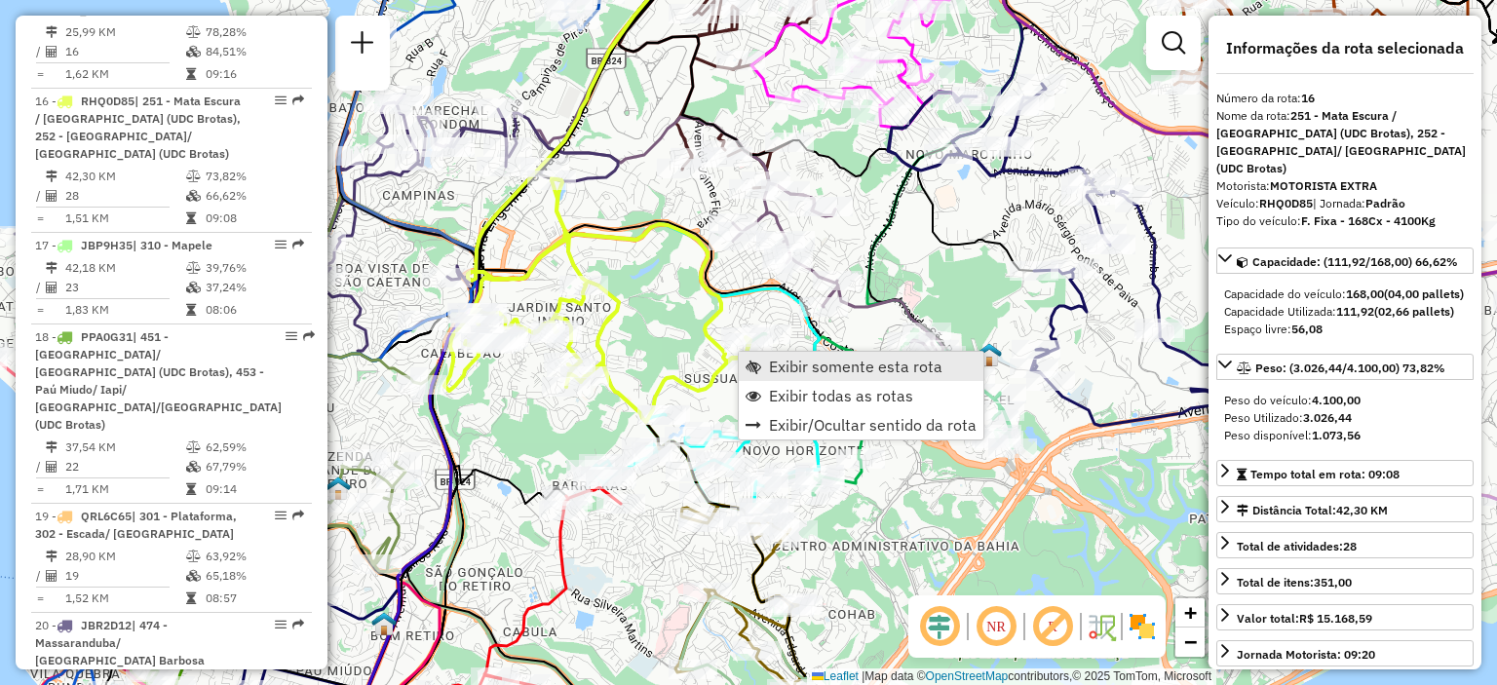
click at [833, 368] on span "Exibir somente esta rota" at bounding box center [856, 367] width 174 height 16
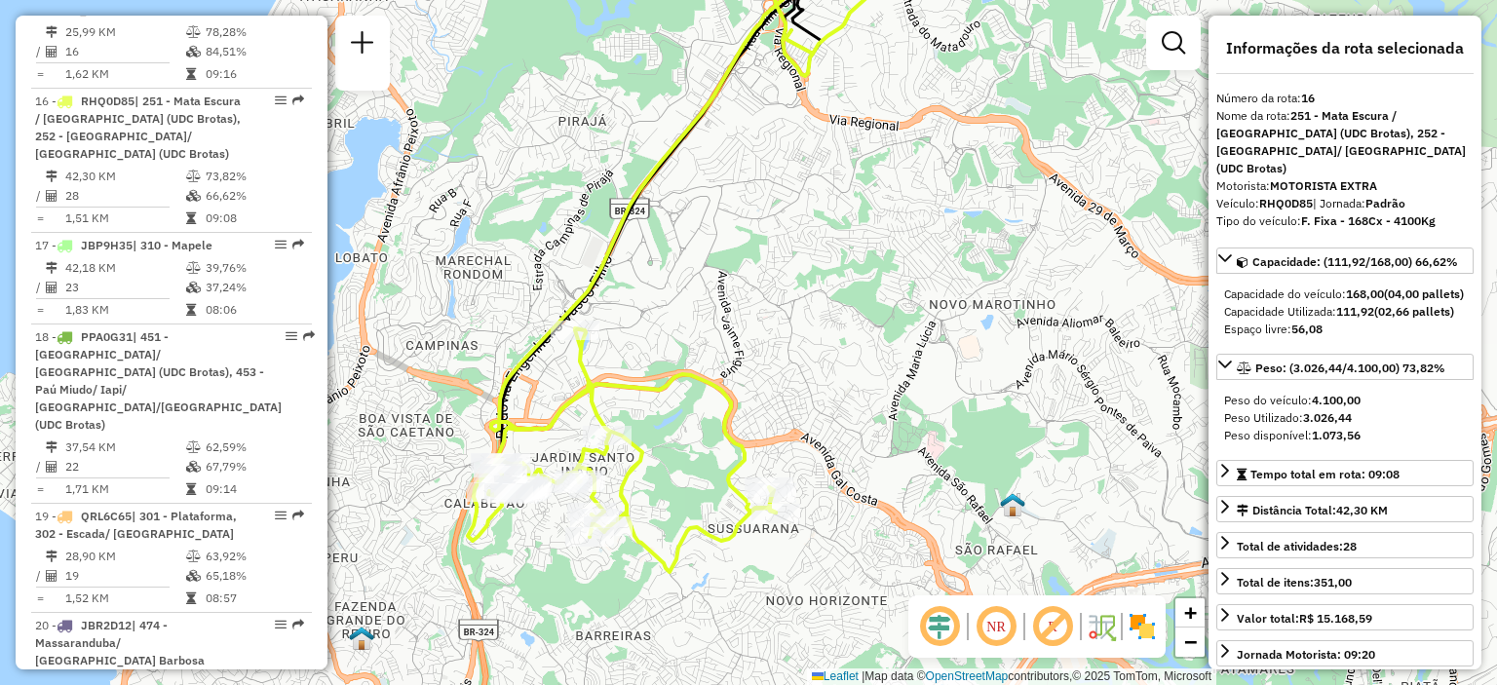
drag, startPoint x: 721, startPoint y: 543, endPoint x: 732, endPoint y: 530, distance: 16.6
click at [732, 530] on icon at bounding box center [622, 451] width 308 height 244
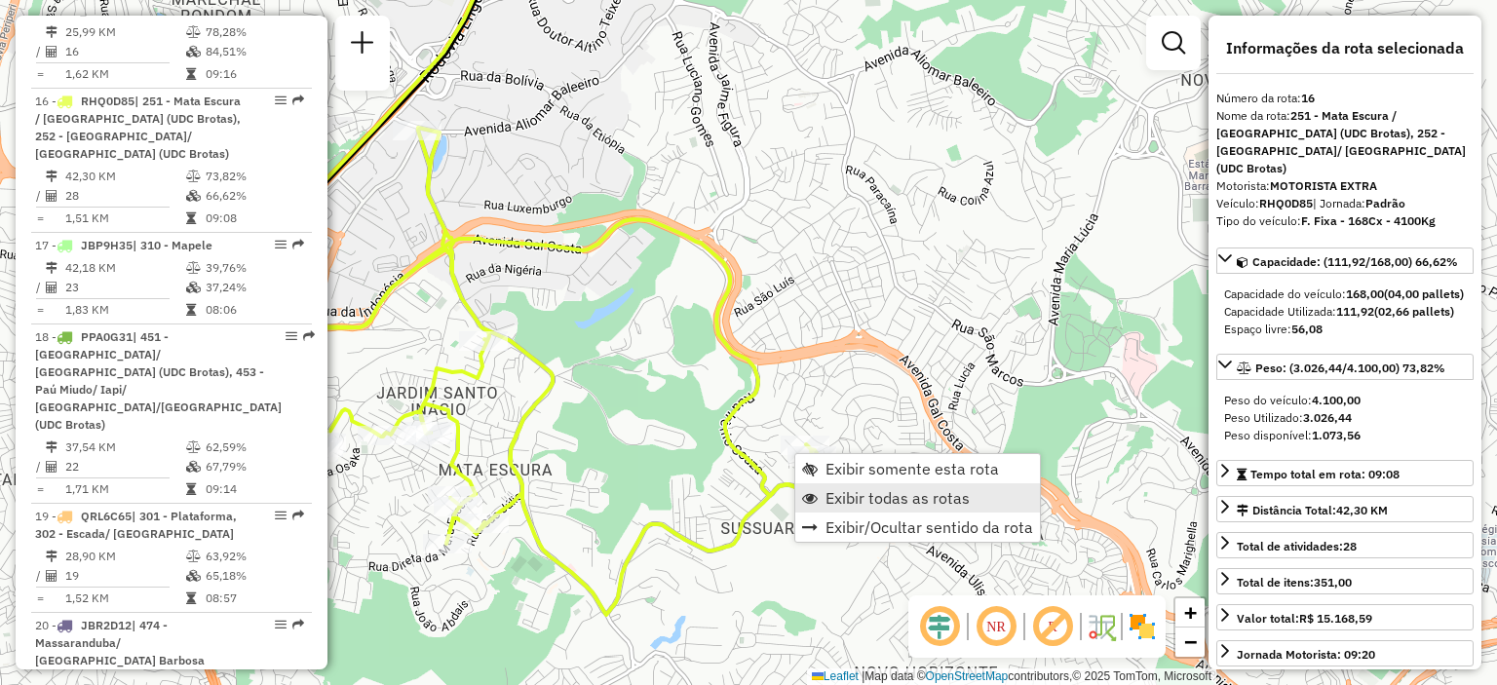
click at [852, 493] on span "Exibir todas as rotas" at bounding box center [898, 498] width 144 height 16
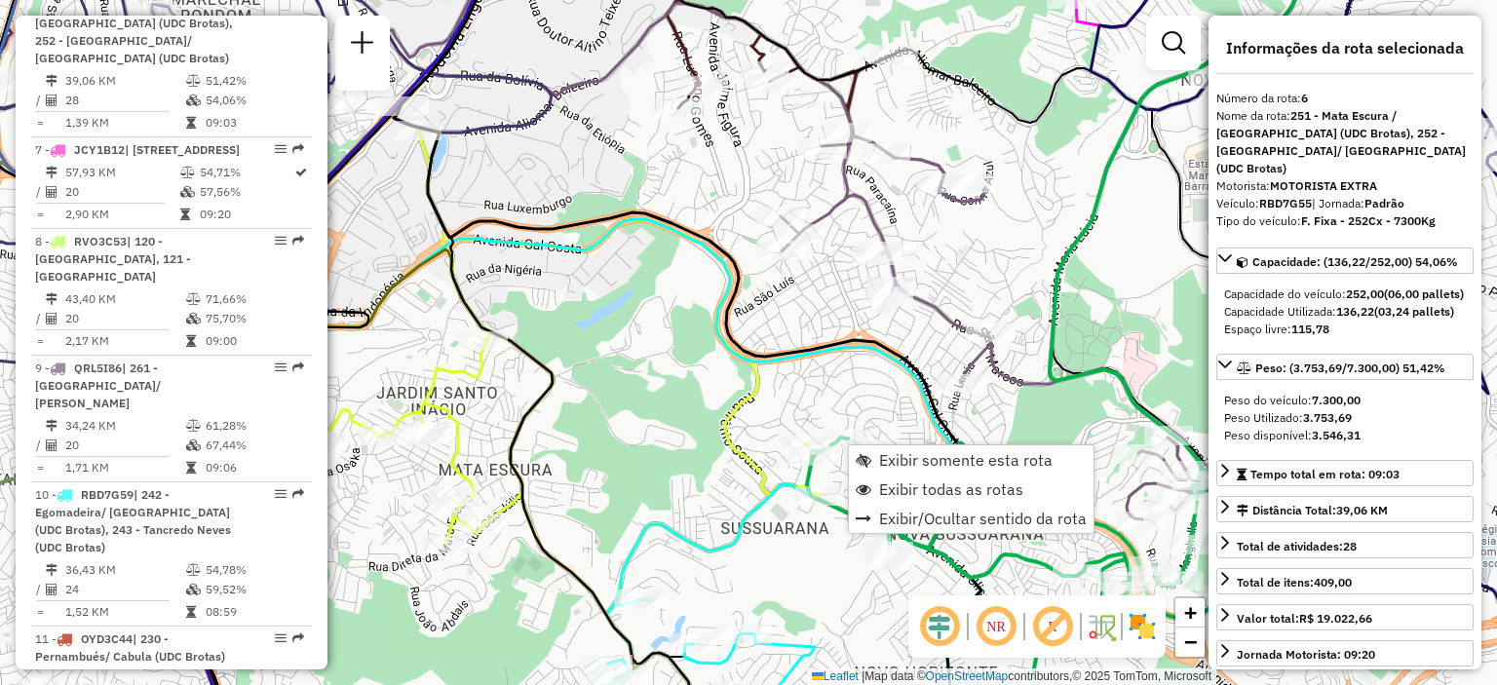
scroll to position [1344, 0]
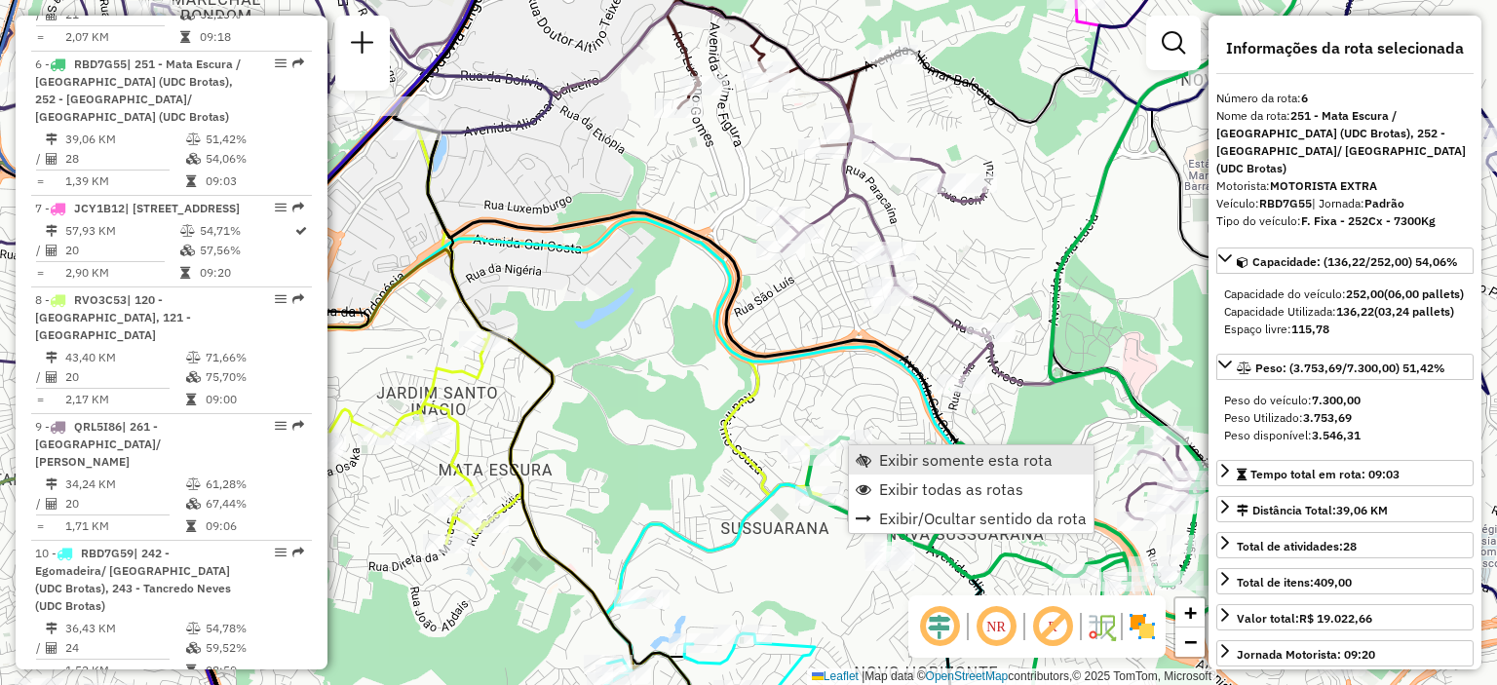
click at [869, 455] on span "Exibir somente esta rota" at bounding box center [864, 460] width 16 height 16
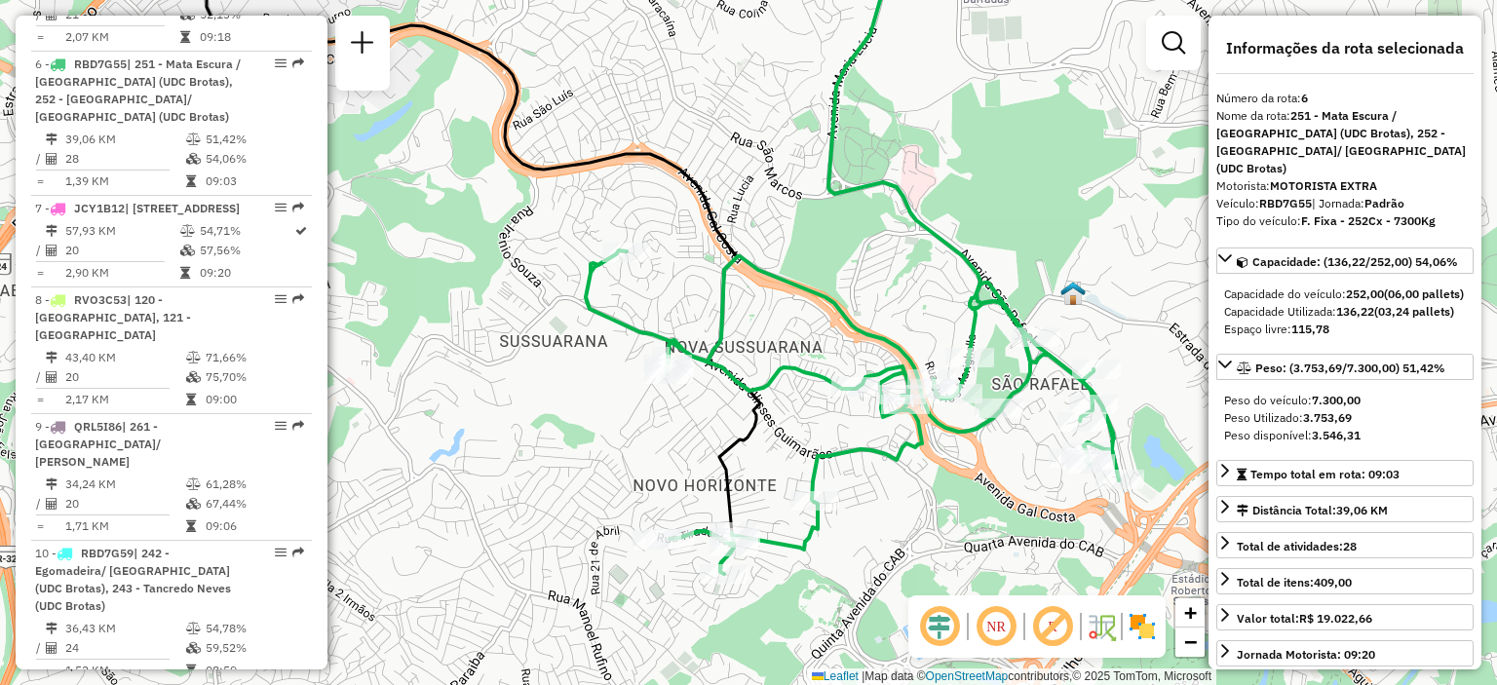
drag, startPoint x: 777, startPoint y: 538, endPoint x: 756, endPoint y: 469, distance: 72.2
click at [756, 469] on div "Janela de atendimento Grade de atendimento Capacidade Transportadoras Veículos …" at bounding box center [748, 342] width 1497 height 685
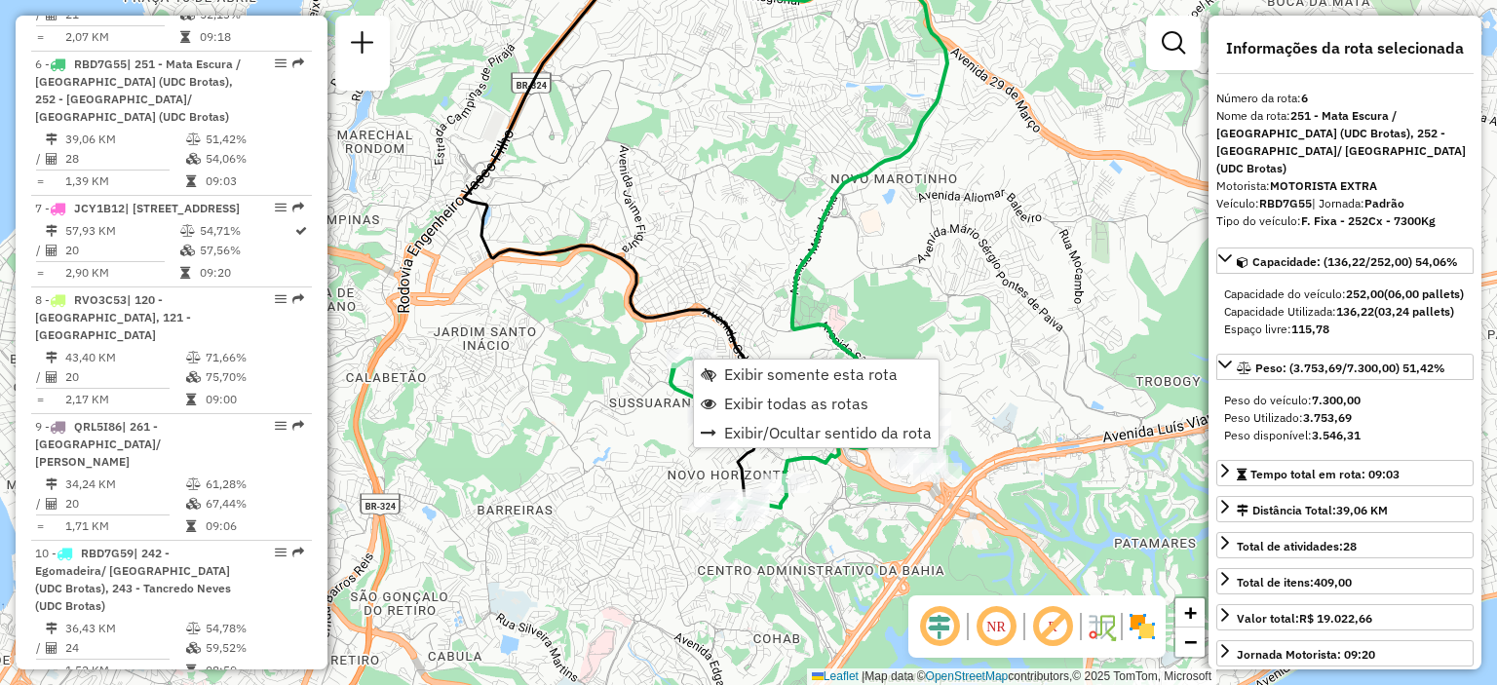
click at [636, 459] on div "Janela de atendimento Grade de atendimento Capacidade Transportadoras Veículos …" at bounding box center [748, 342] width 1497 height 685
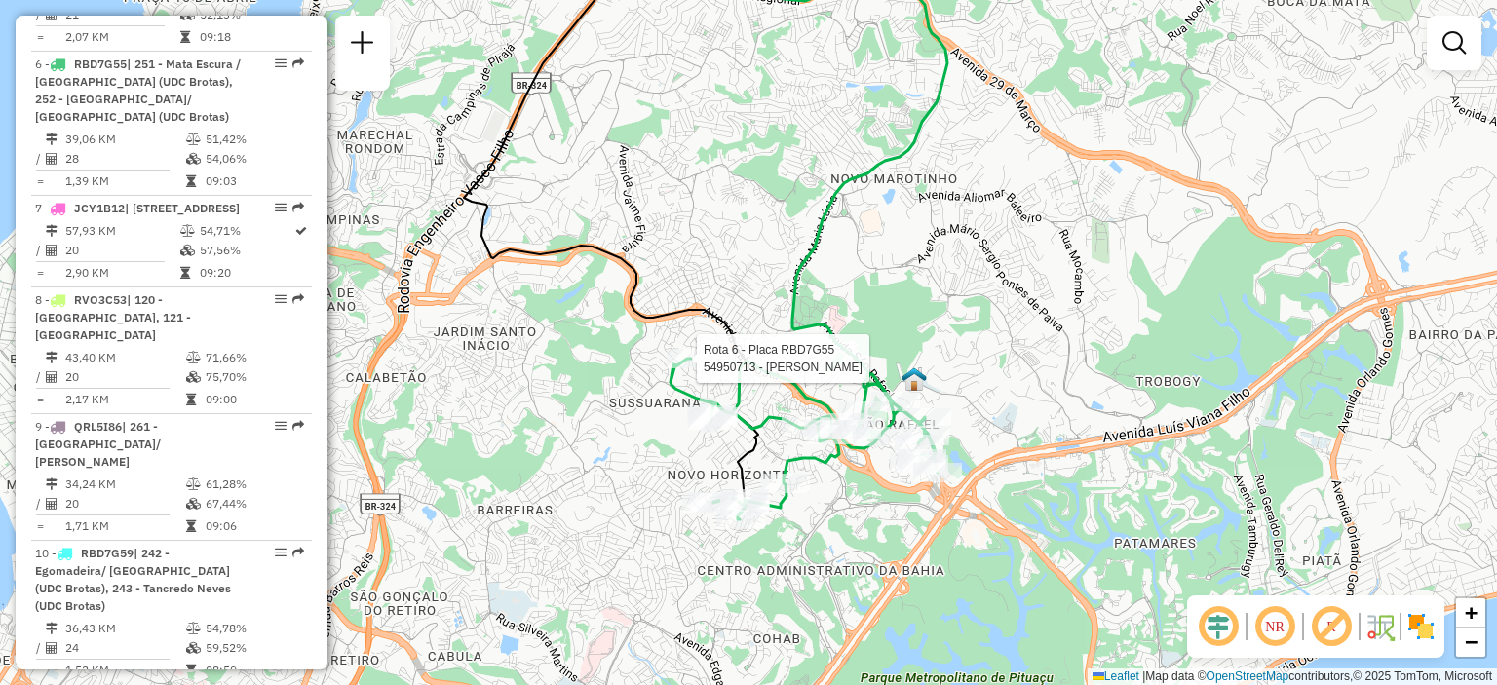
select select "**********"
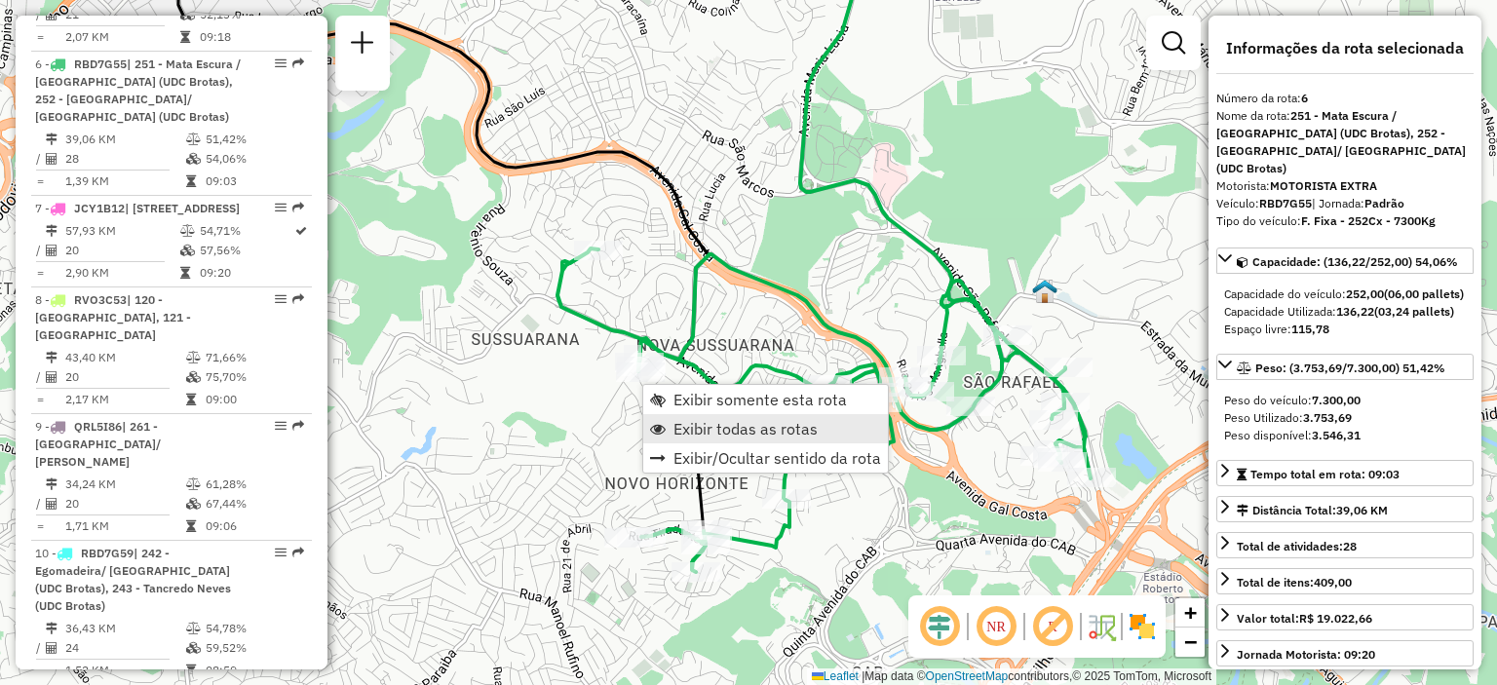
click at [717, 421] on span "Exibir todas as rotas" at bounding box center [746, 429] width 144 height 16
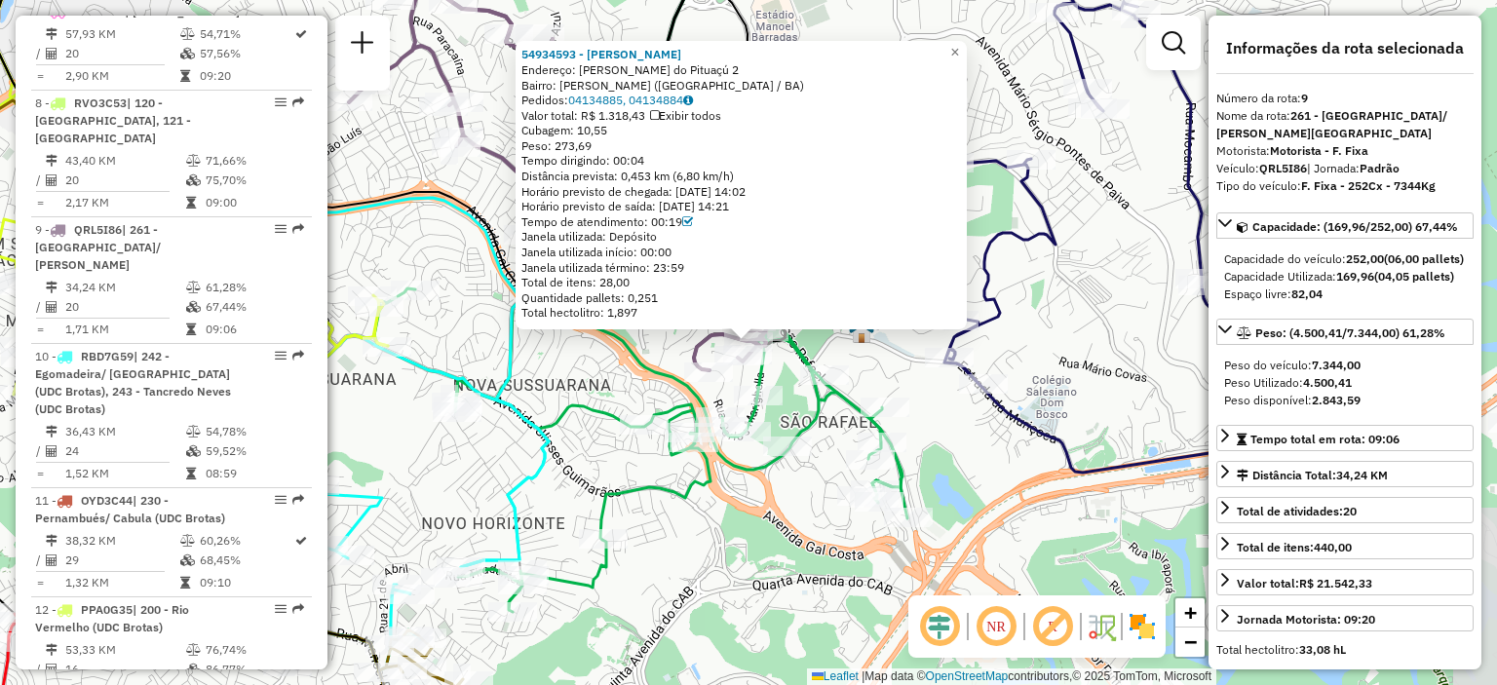
scroll to position [1706, 0]
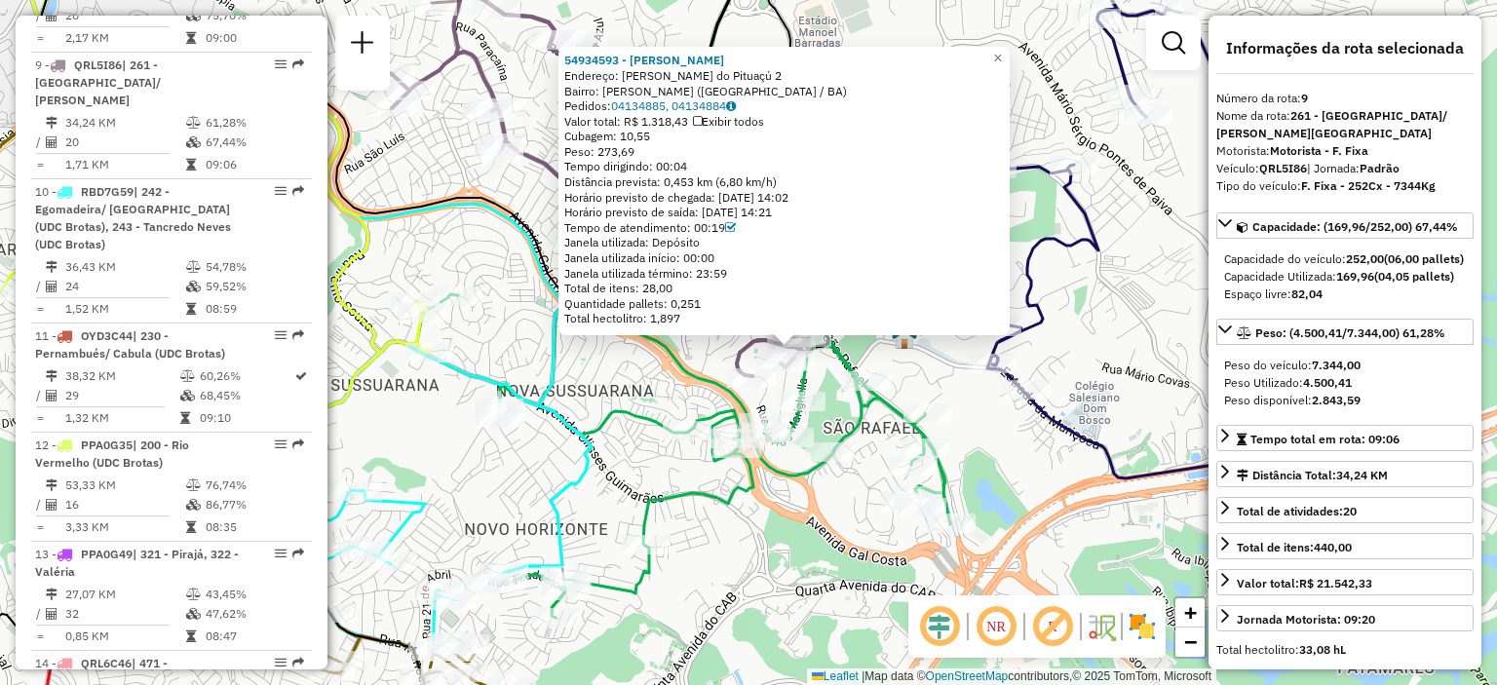
drag, startPoint x: 788, startPoint y: 381, endPoint x: 832, endPoint y: 387, distance: 44.3
click at [832, 387] on div "54934593 - LUIZ ALBERTO SILVA Endereço: CJ Colinas do Pituaçú 2 Bairro: SAO MAR…" at bounding box center [748, 342] width 1497 height 685
click at [730, 361] on icon at bounding box center [602, 184] width 421 height 384
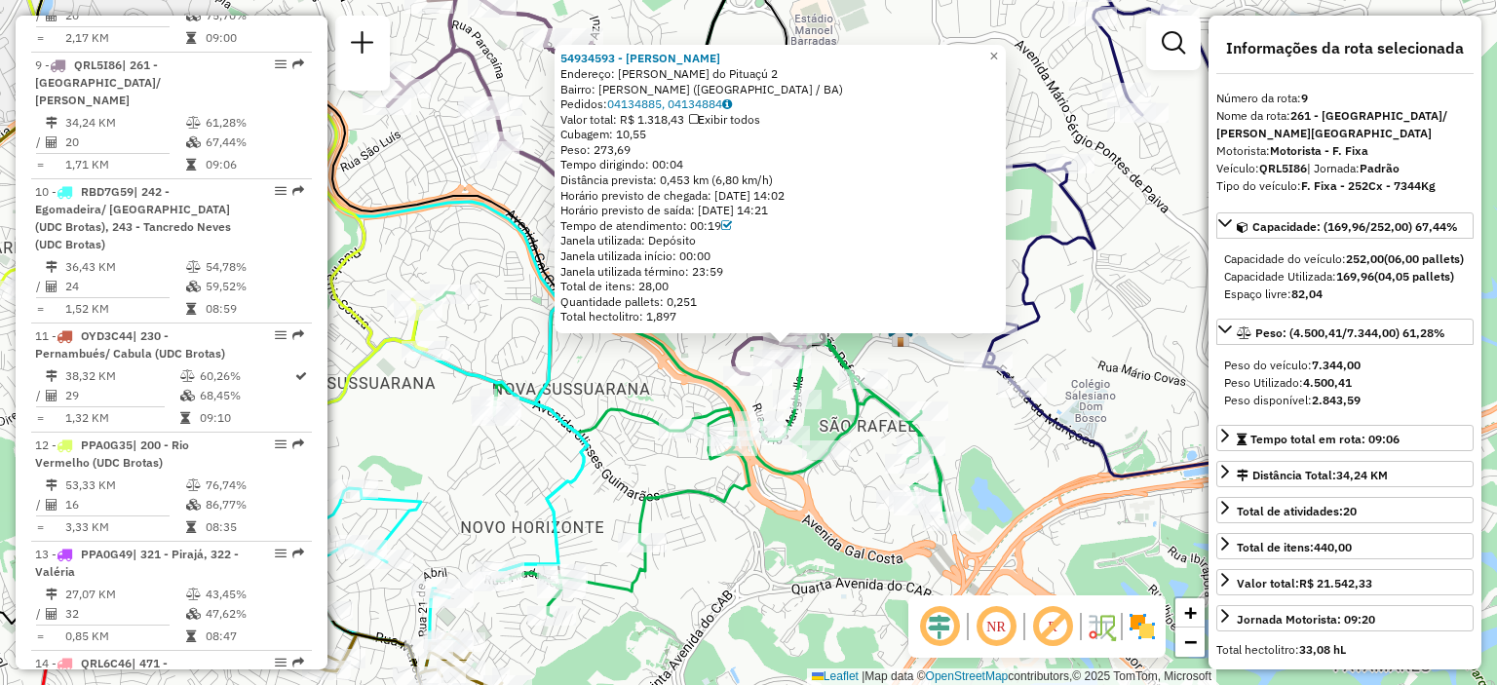
click at [700, 346] on div "54934593 - LUIZ ALBERTO SILVA Endereço: CJ Colinas do Pituaçú 2 Bairro: SAO MAR…" at bounding box center [748, 342] width 1497 height 685
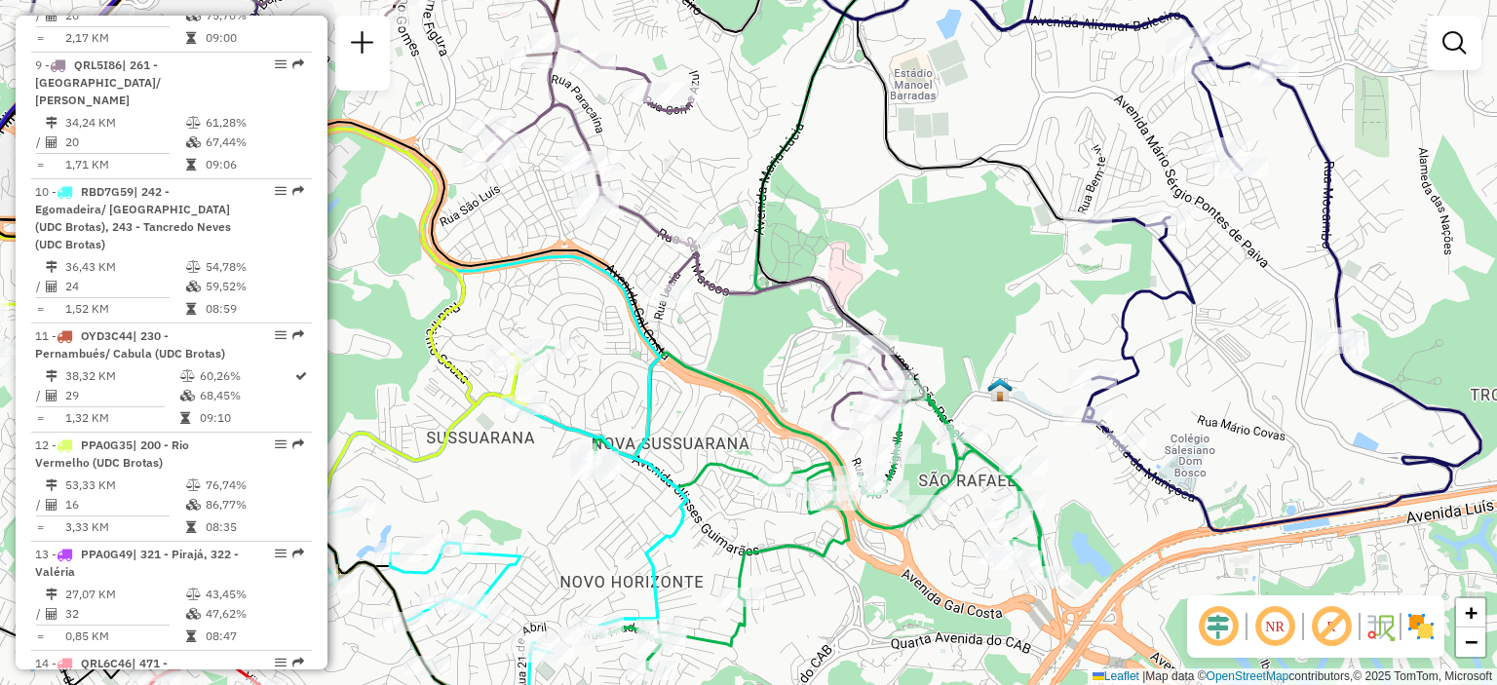
drag, startPoint x: 717, startPoint y: 358, endPoint x: 817, endPoint y: 412, distance: 113.4
click at [817, 412] on div "Janela de atendimento Grade de atendimento Capacidade Transportadoras Veículos …" at bounding box center [748, 342] width 1497 height 685
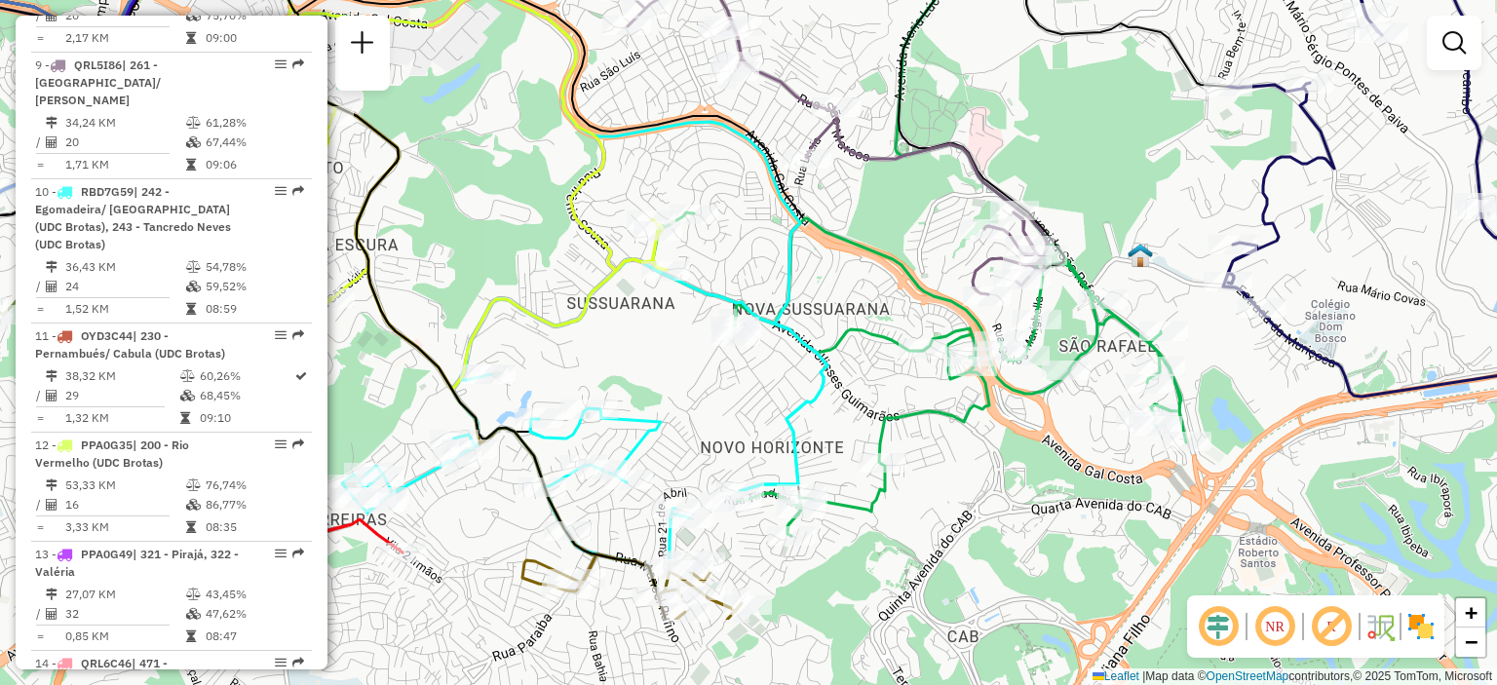
drag, startPoint x: 729, startPoint y: 475, endPoint x: 870, endPoint y: 342, distance: 193.1
click at [870, 342] on icon at bounding box center [919, 375] width 533 height 324
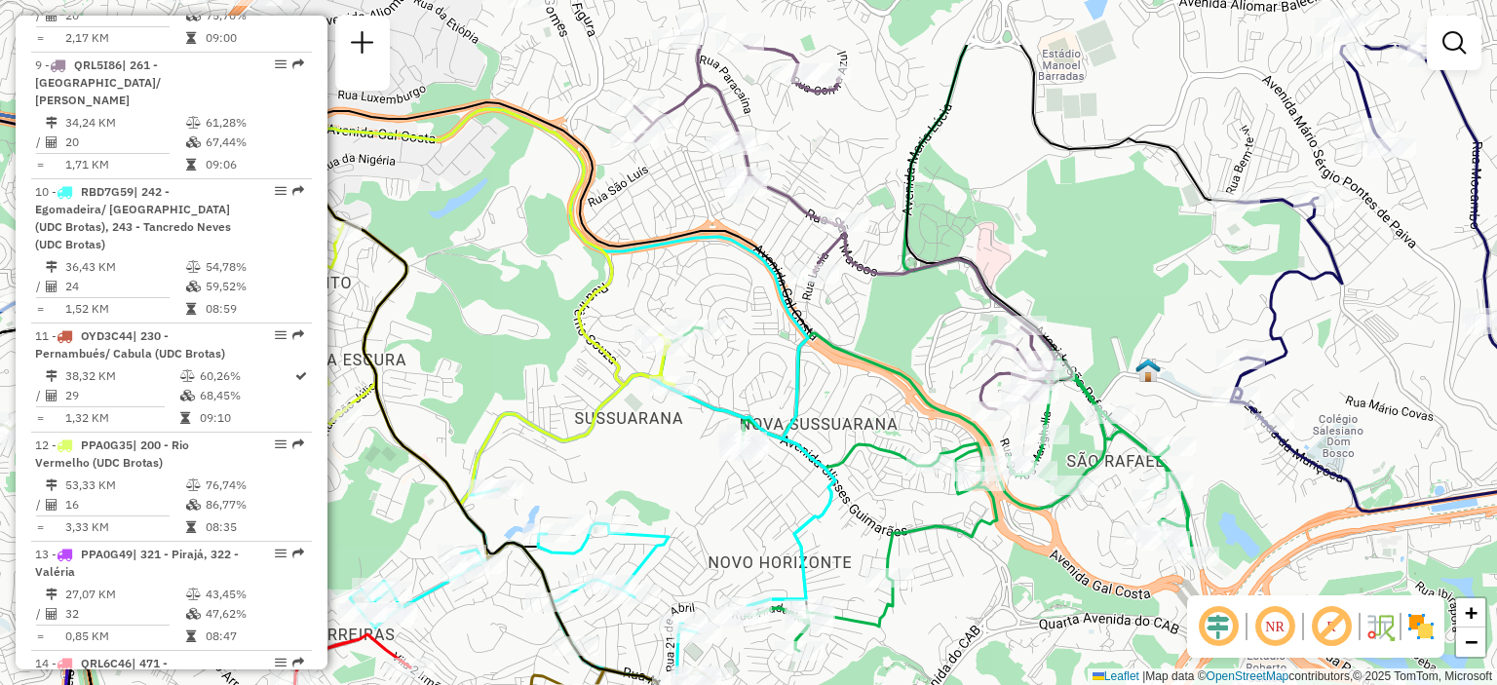
drag, startPoint x: 875, startPoint y: 136, endPoint x: 884, endPoint y: 255, distance: 120.2
click at [884, 255] on div "Janela de atendimento Grade de atendimento Capacidade Transportadoras Veículos …" at bounding box center [748, 342] width 1497 height 685
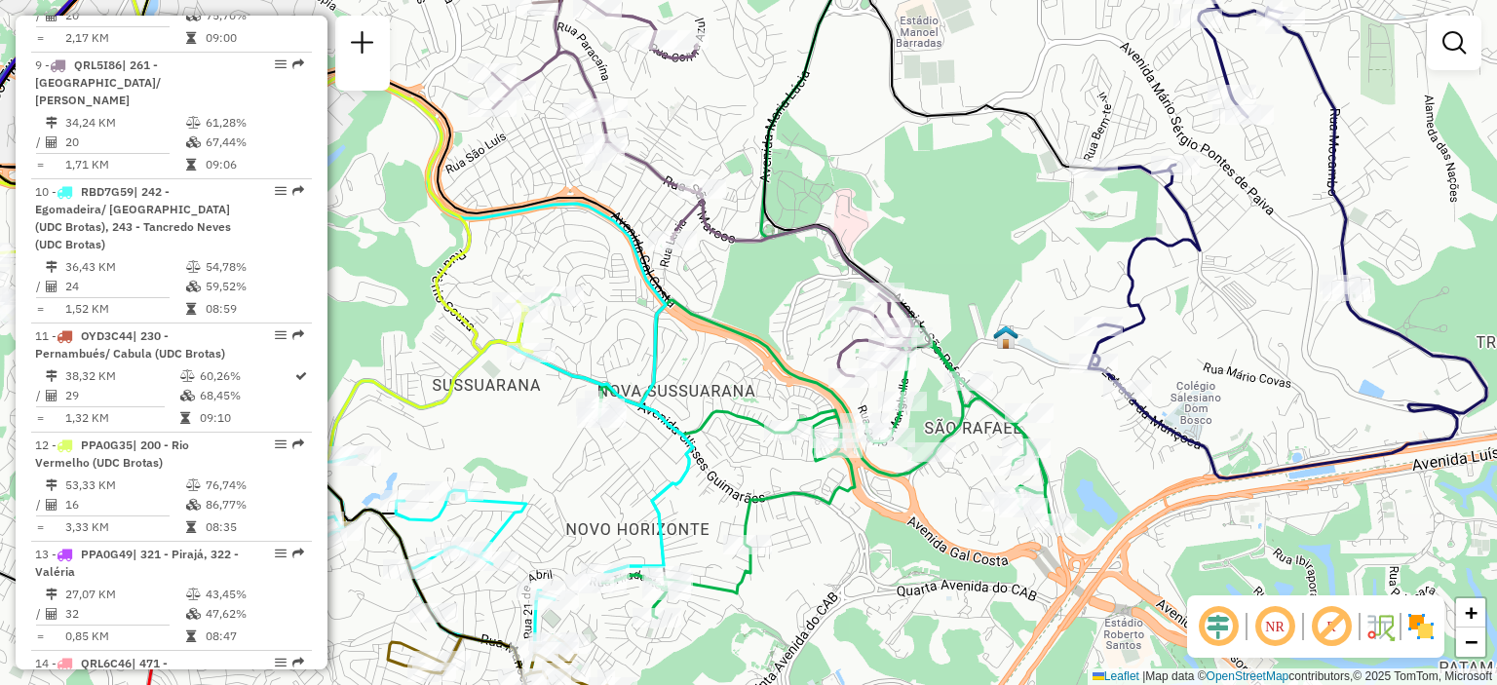
drag, startPoint x: 933, startPoint y: 381, endPoint x: 786, endPoint y: 342, distance: 152.3
click at [786, 342] on div "Janela de atendimento Grade de atendimento Capacidade Transportadoras Veículos …" at bounding box center [748, 342] width 1497 height 685
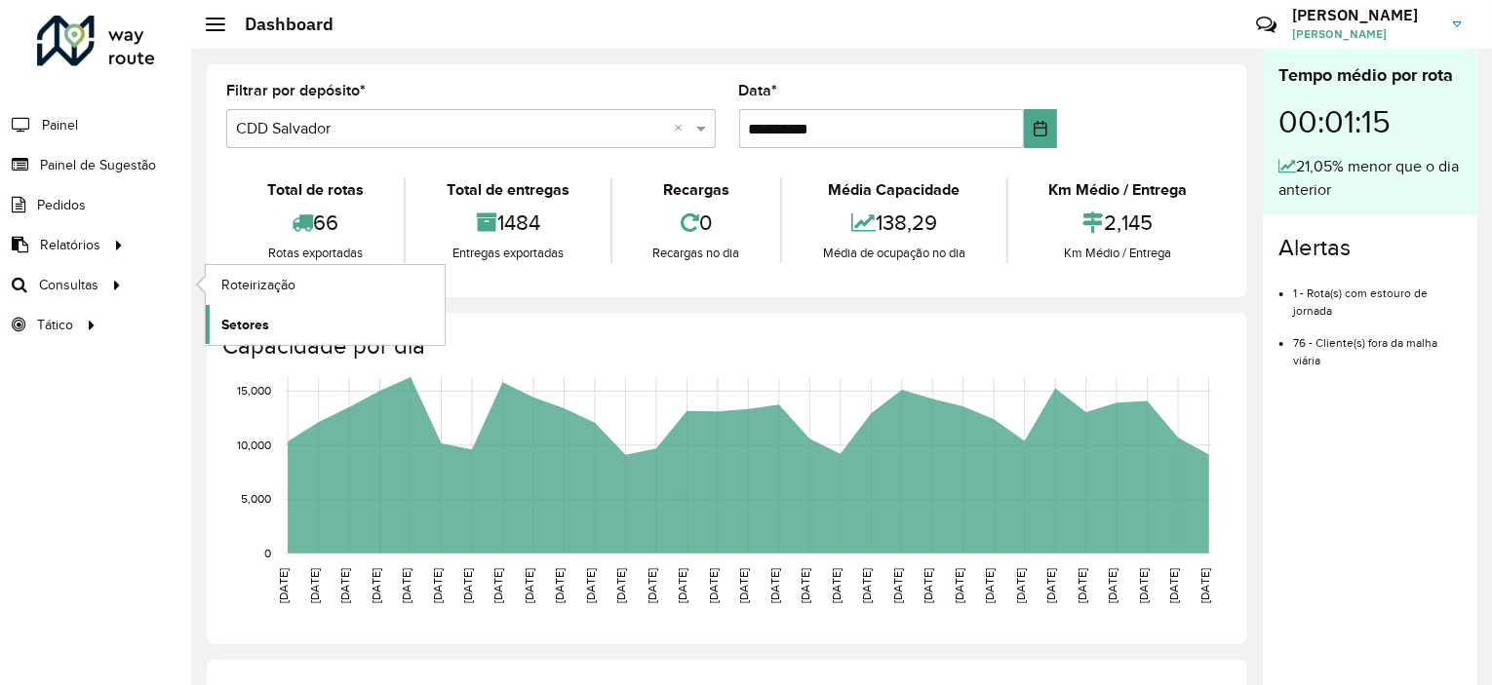
click at [270, 325] on link "Setores" at bounding box center [325, 324] width 239 height 39
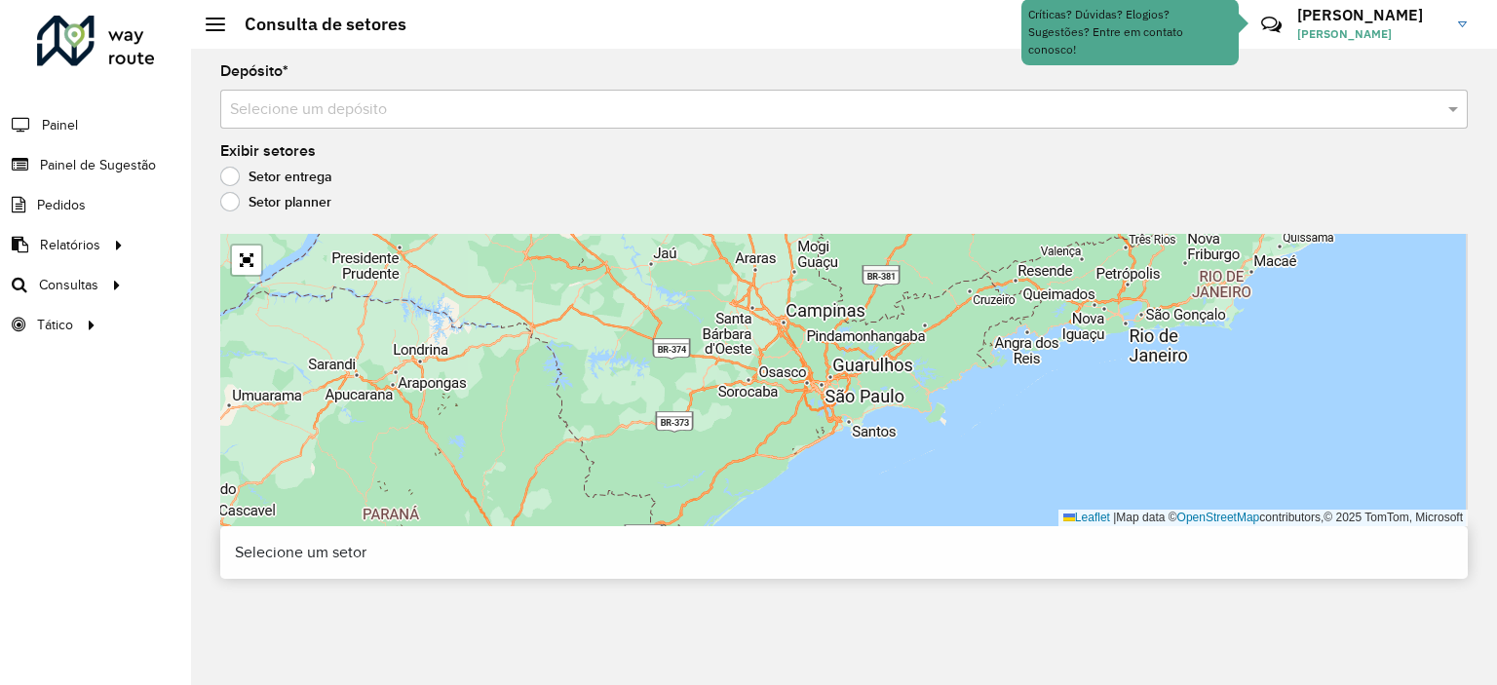
click at [345, 112] on input "text" at bounding box center [824, 109] width 1189 height 23
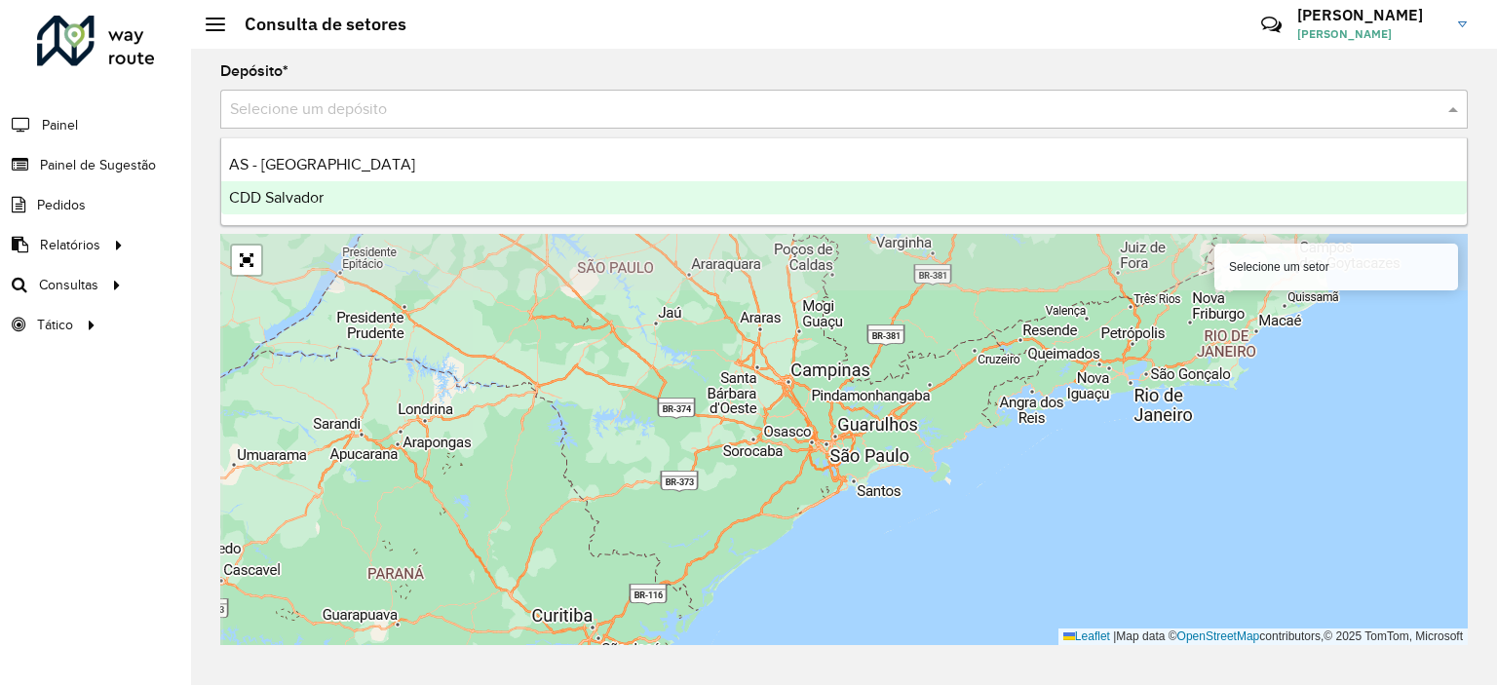
click at [341, 198] on div "CDD Salvador" at bounding box center [844, 197] width 1246 height 33
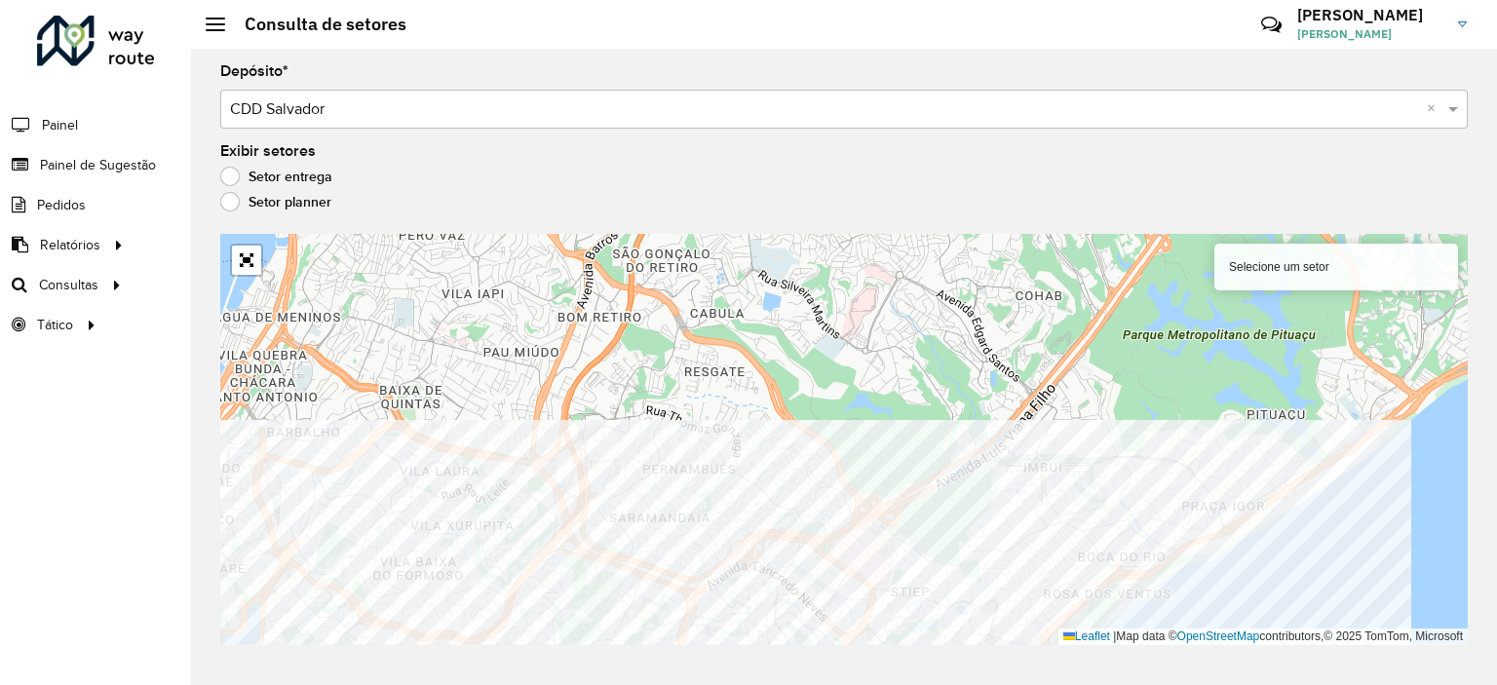
click at [836, 650] on div "Depósito * Selecione um depósito × CDD Salvador × Exibir setores Setor entrega …" at bounding box center [844, 367] width 1306 height 637
